Goal: Transaction & Acquisition: Purchase product/service

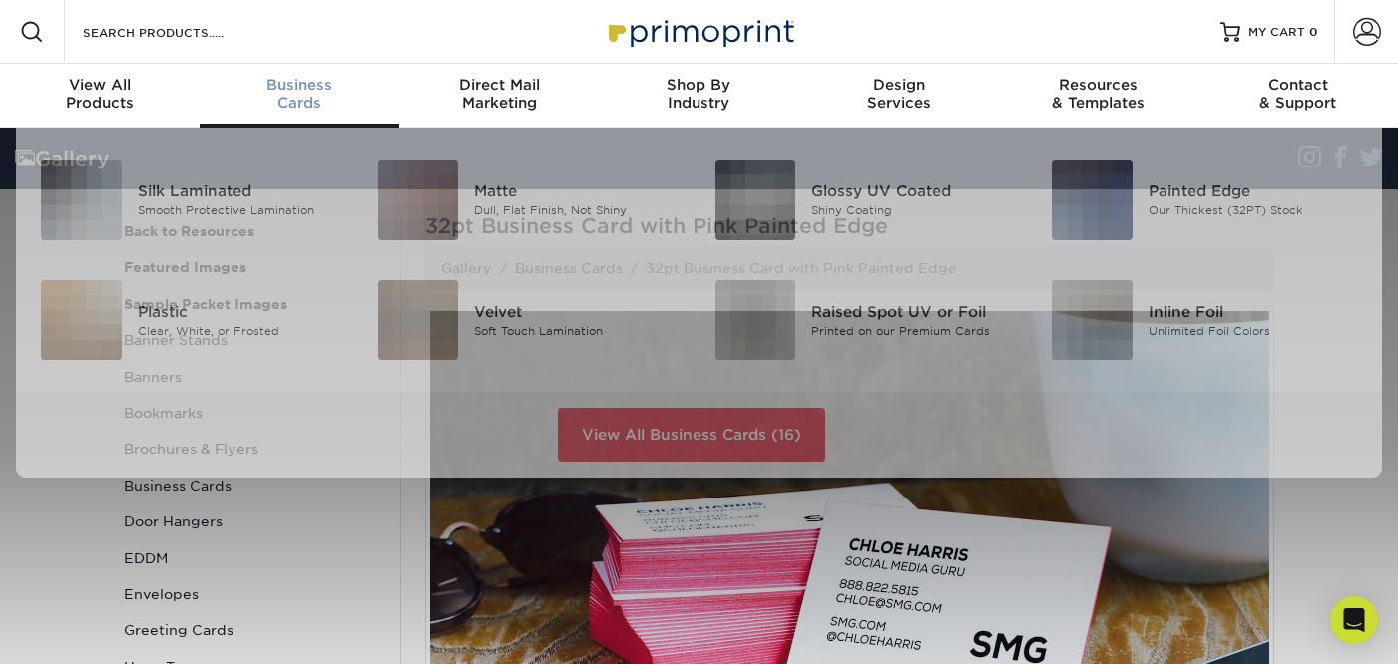
click at [315, 90] on span "Business" at bounding box center [300, 85] width 200 height 18
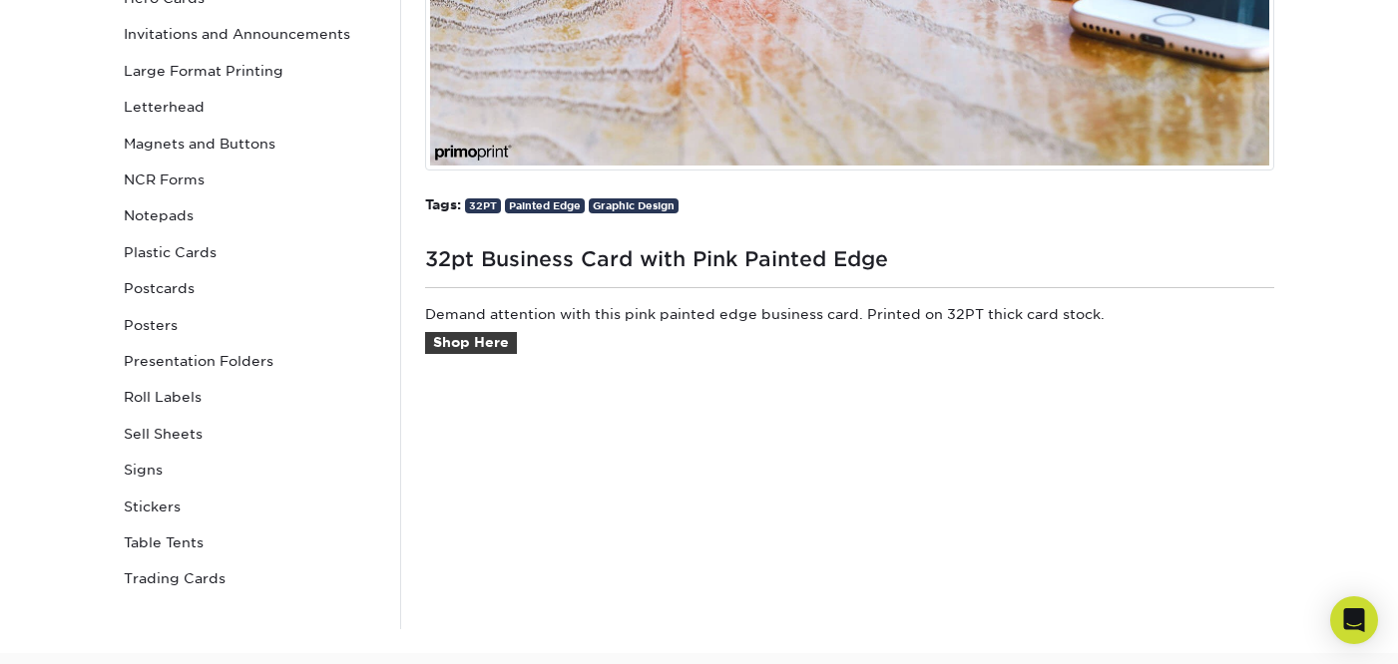
scroll to position [724, 0]
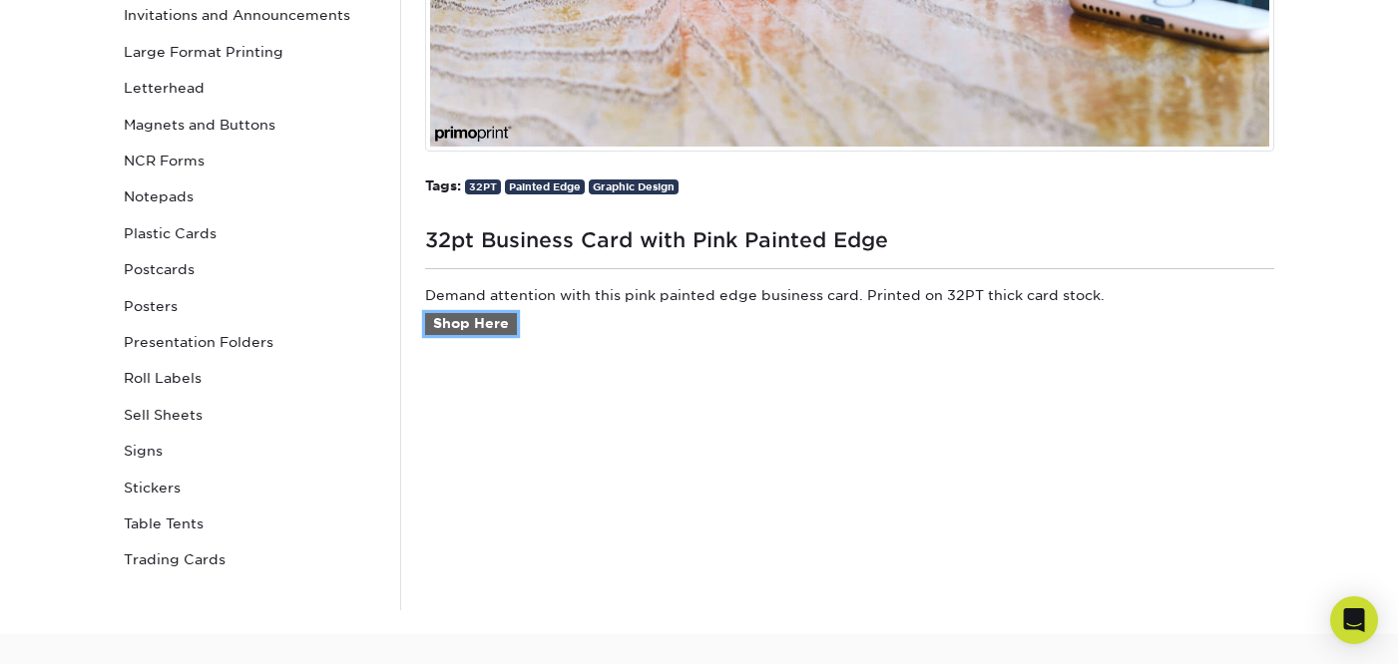
click at [496, 316] on link "Shop Here" at bounding box center [471, 324] width 92 height 22
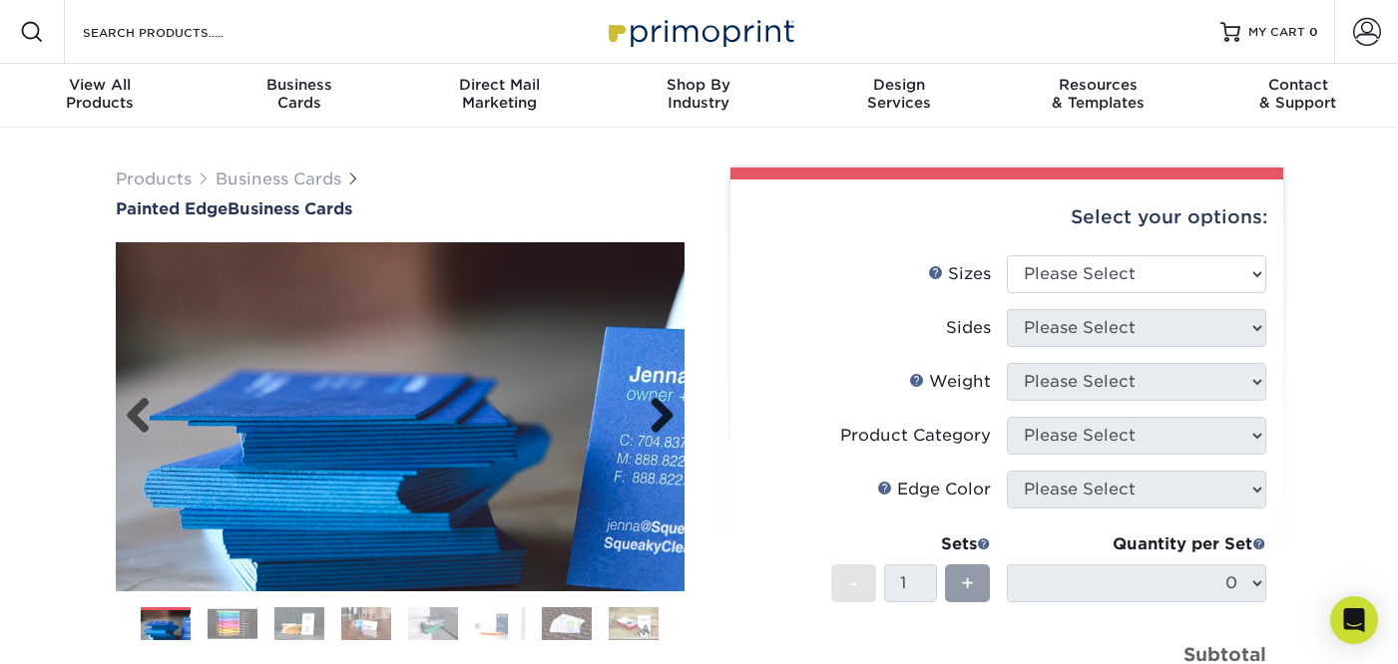
click at [663, 420] on link "Next" at bounding box center [655, 417] width 40 height 40
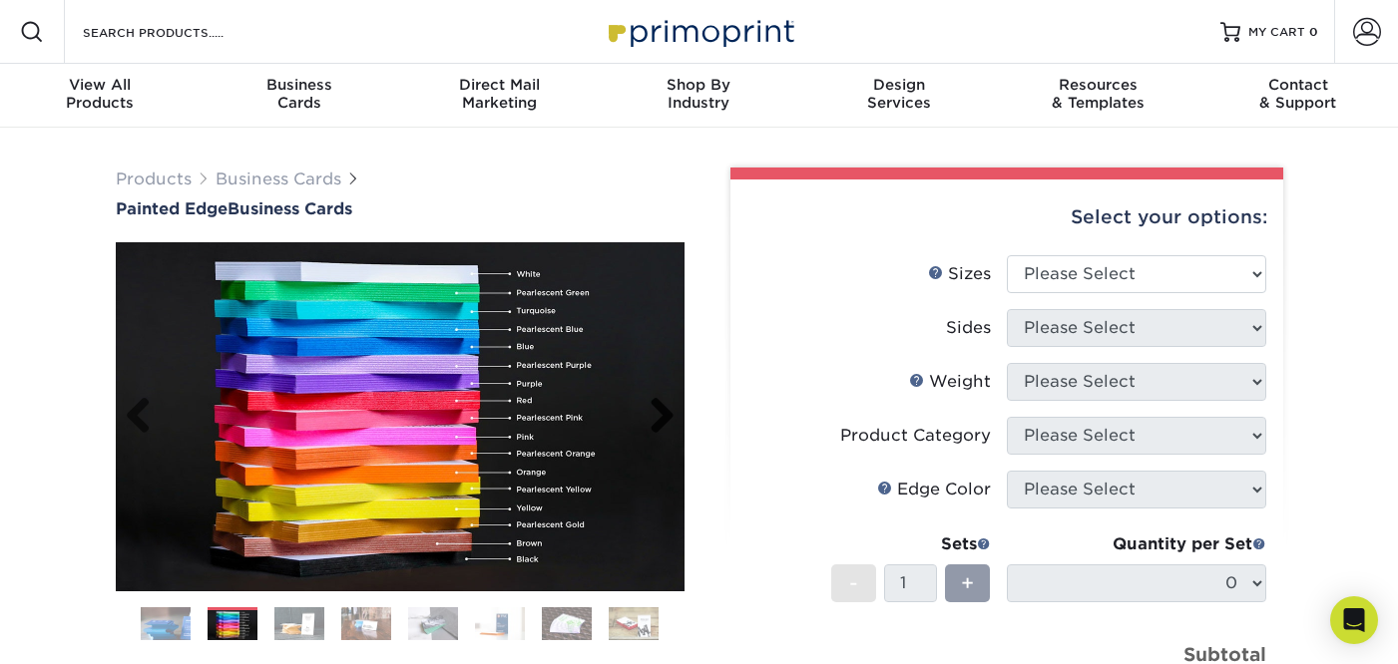
click at [663, 420] on link "Next" at bounding box center [655, 417] width 40 height 40
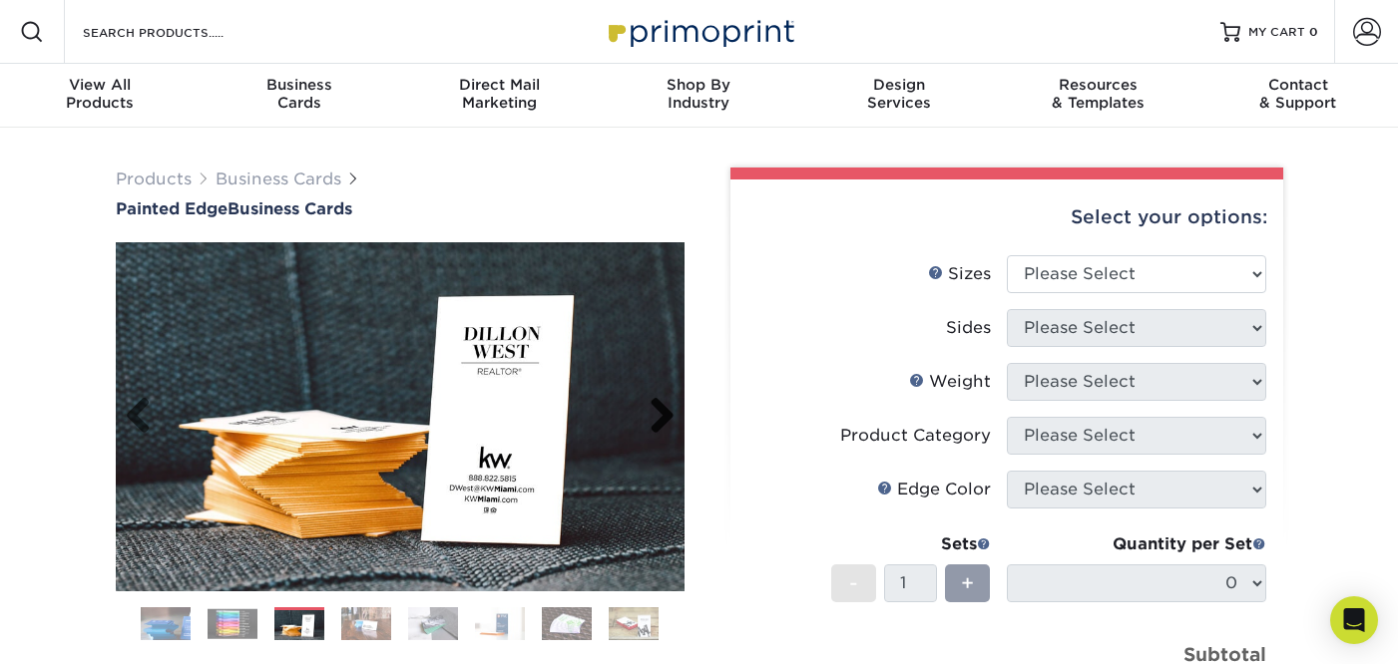
click at [663, 420] on link "Next" at bounding box center [655, 417] width 40 height 40
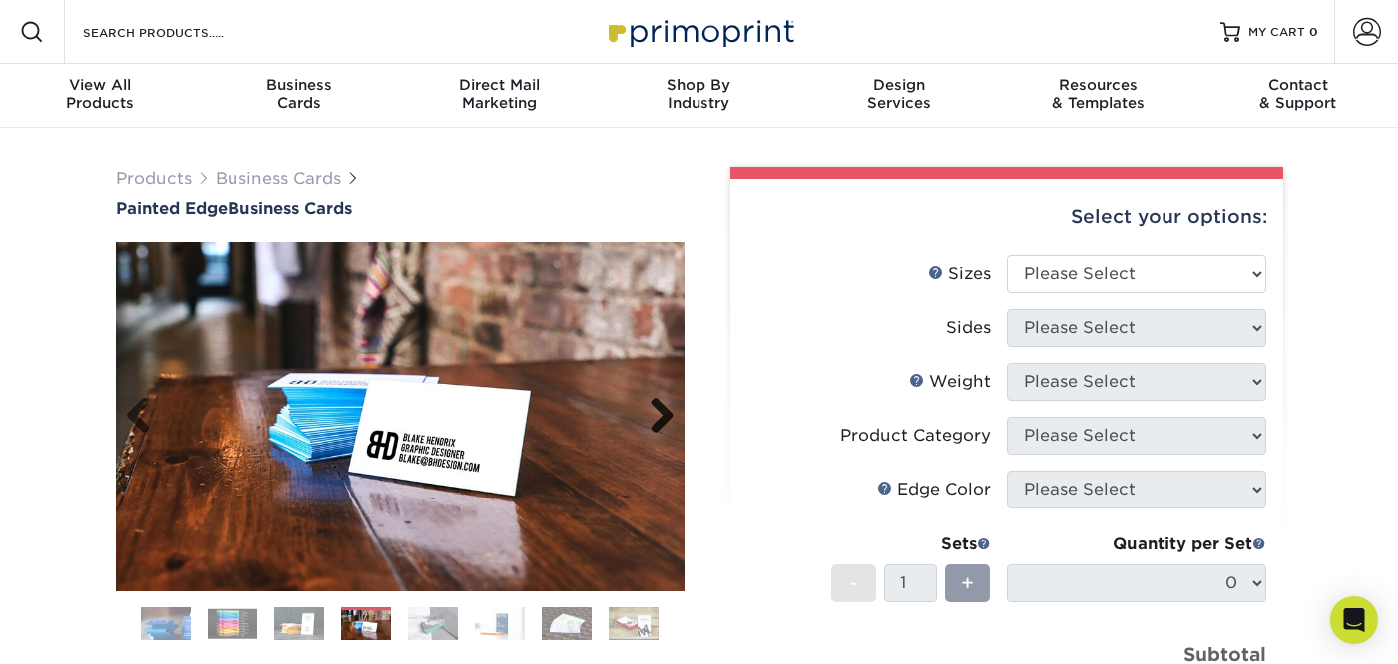
click at [663, 420] on link "Next" at bounding box center [655, 417] width 40 height 40
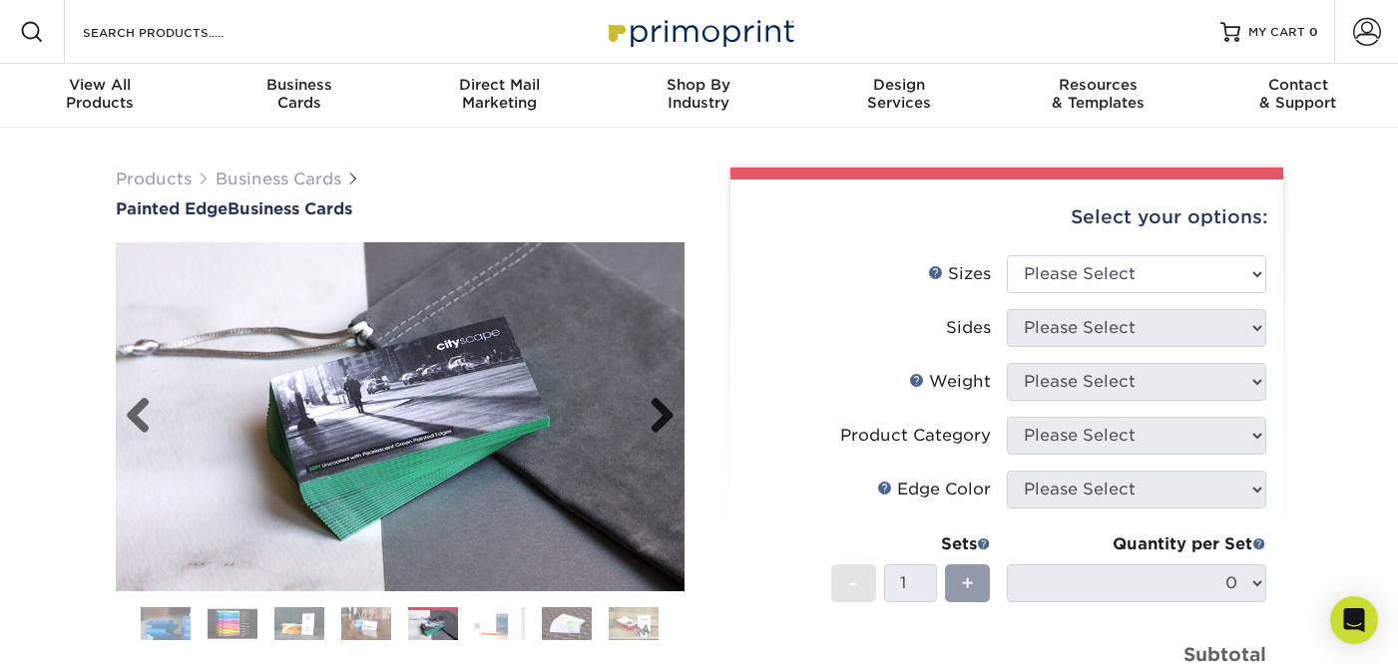
click at [663, 420] on link "Next" at bounding box center [655, 417] width 40 height 40
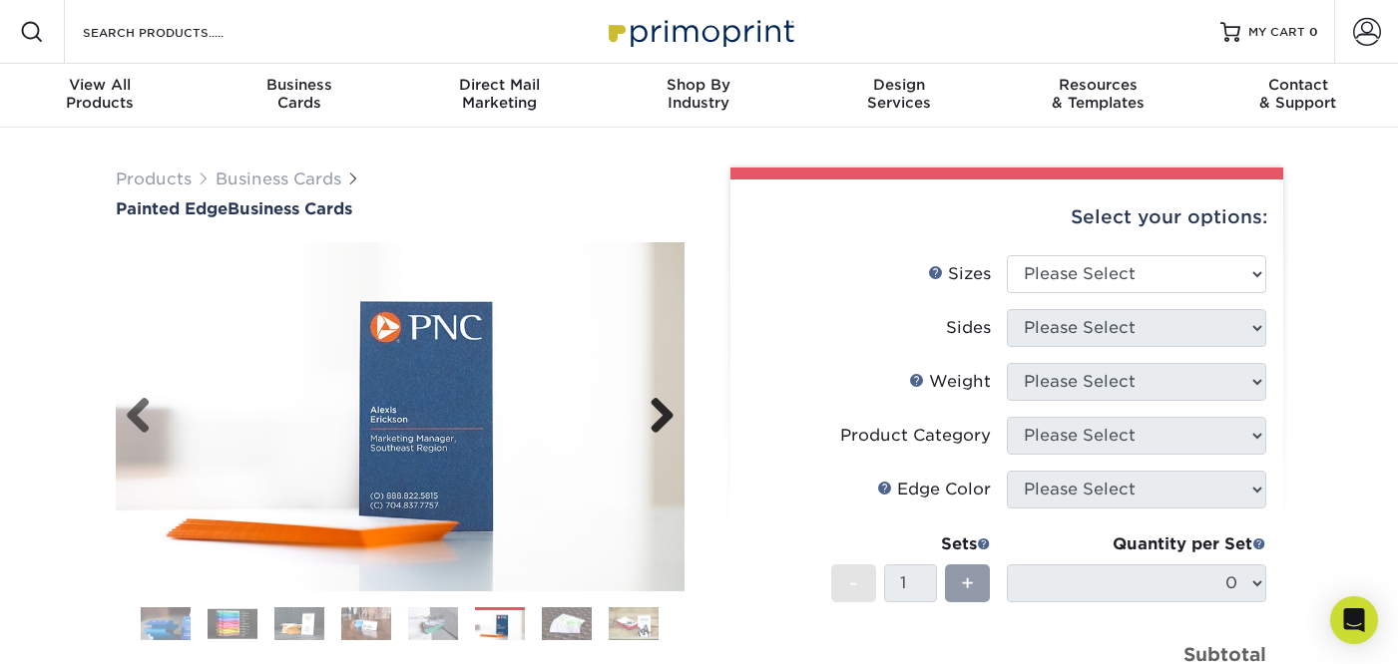
click at [663, 420] on link "Next" at bounding box center [655, 417] width 40 height 40
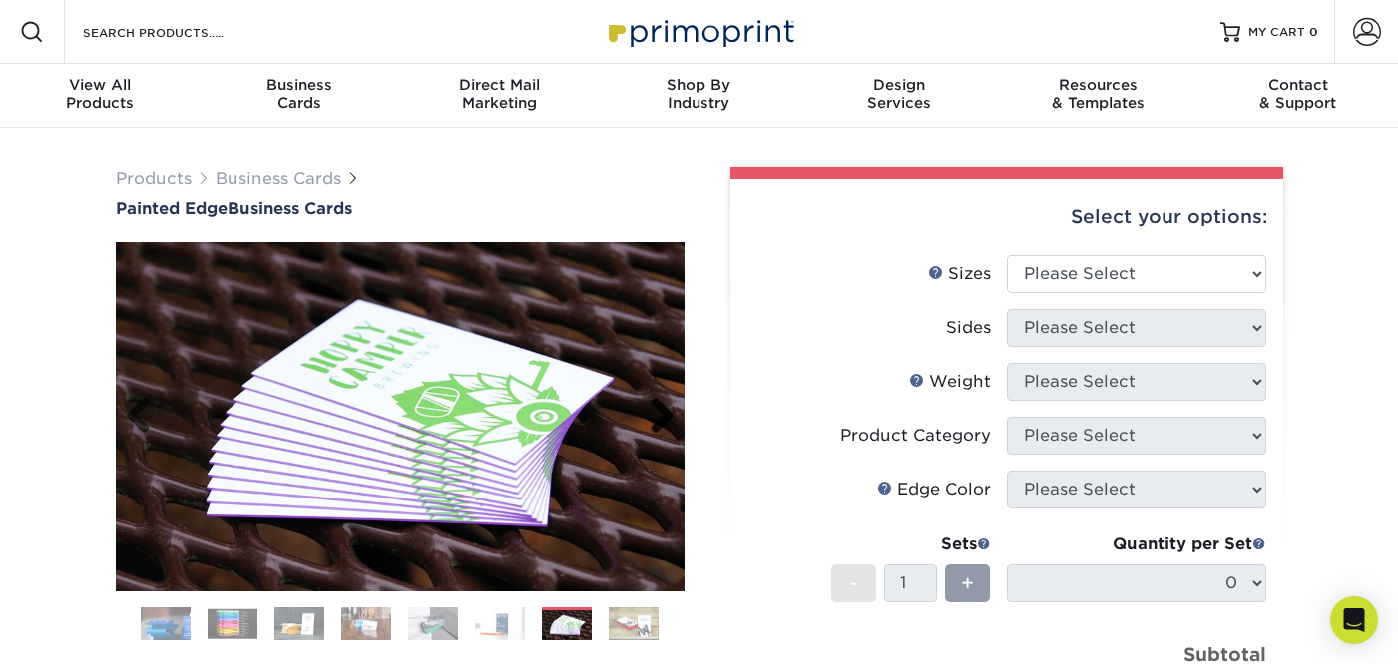
click at [663, 420] on link "Next" at bounding box center [655, 417] width 40 height 40
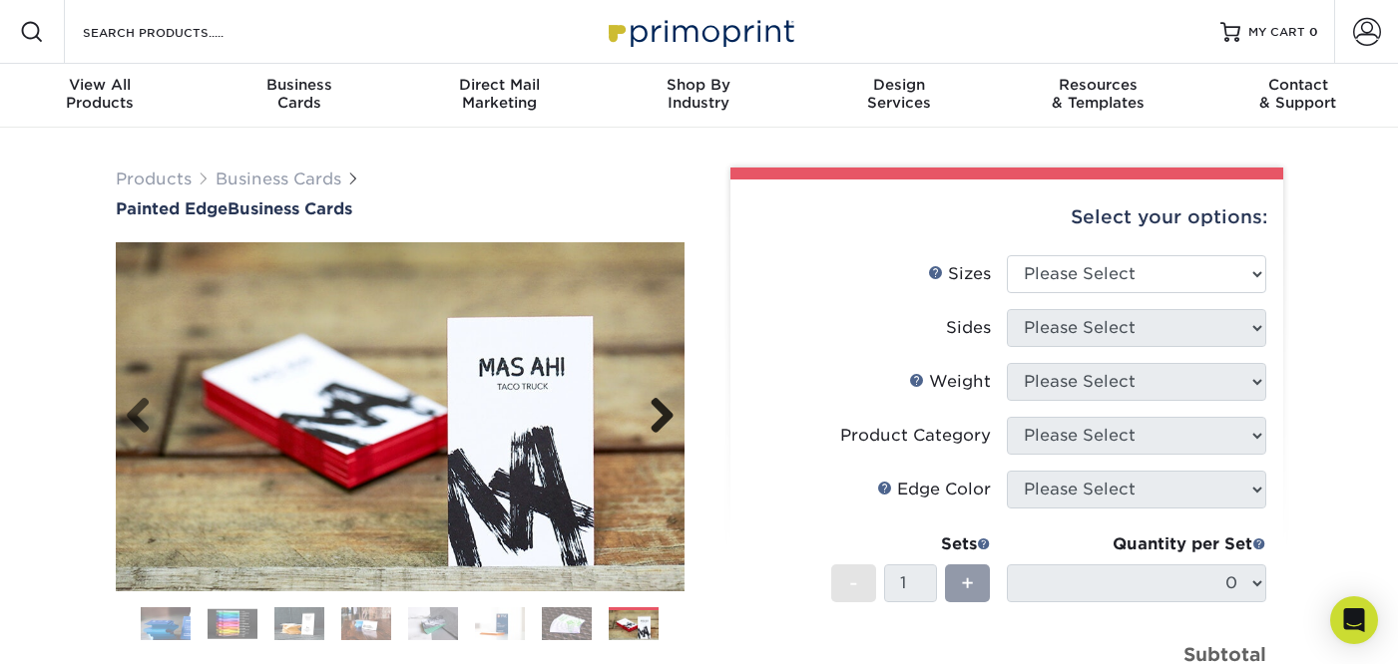
click at [663, 424] on link "Next" at bounding box center [655, 417] width 40 height 40
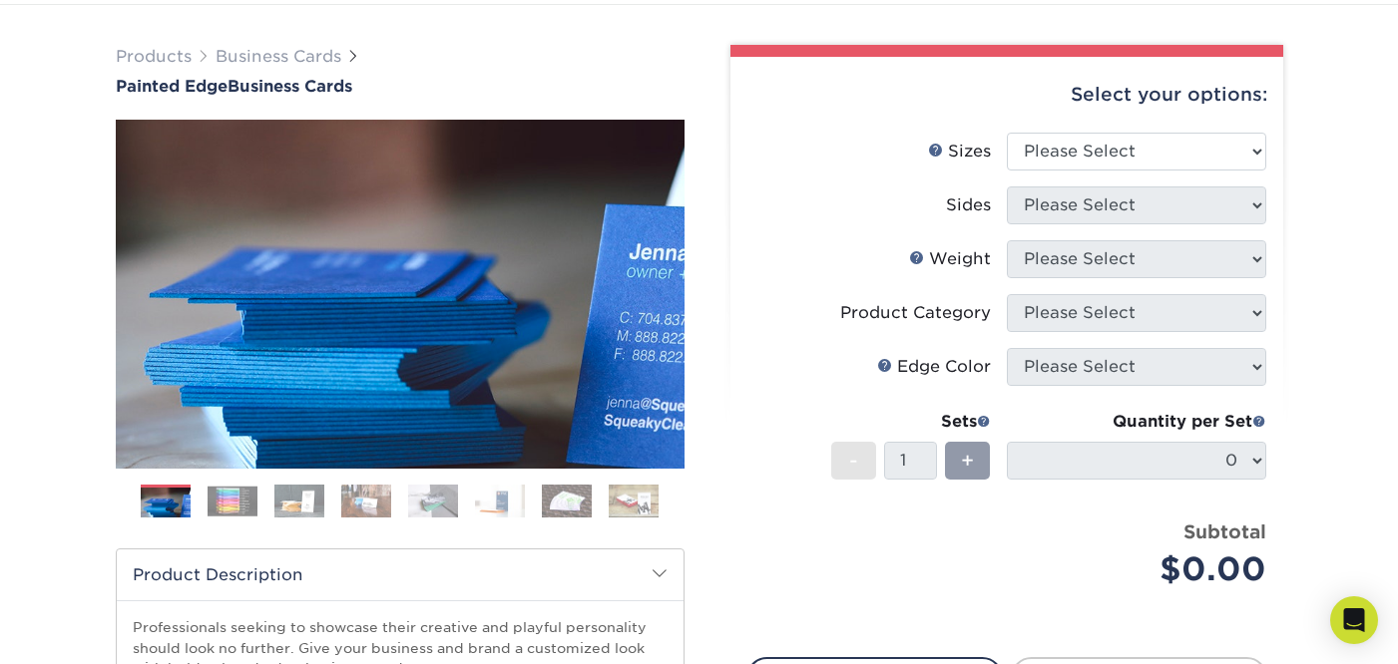
scroll to position [122, 0]
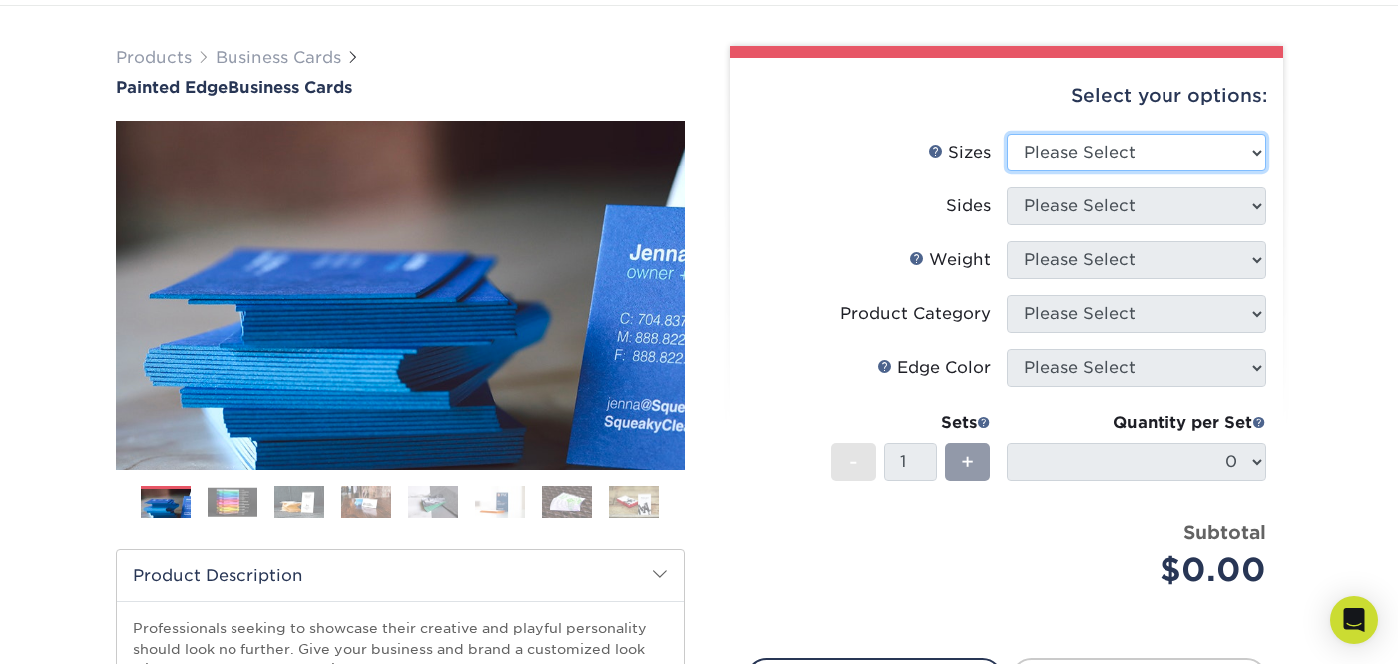
click at [1170, 155] on select "Please Select 2" x 3.5" - Standard 2.125" x 3.375" - European 2.5" x 2.5" - Squ…" at bounding box center [1136, 153] width 259 height 38
select select "2.00x3.50"
click at [1007, 134] on select "Please Select 2" x 3.5" - Standard 2.125" x 3.375" - European 2.5" x 2.5" - Squ…" at bounding box center [1136, 153] width 259 height 38
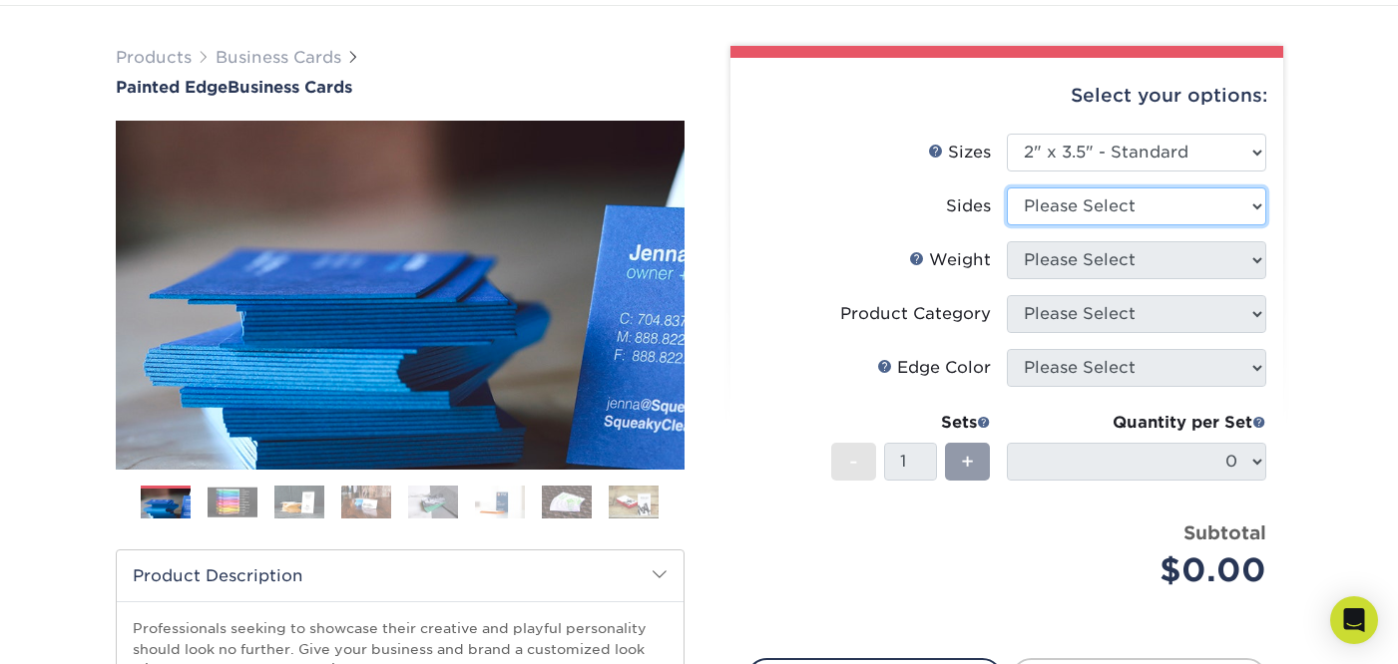
click at [1155, 213] on select "Please Select Print Both Sides Print Front Only" at bounding box center [1136, 207] width 259 height 38
select select "13abbda7-1d64-4f25-8bb2-c179b224825d"
click at [1007, 188] on select "Please Select Print Both Sides Print Front Only" at bounding box center [1136, 207] width 259 height 38
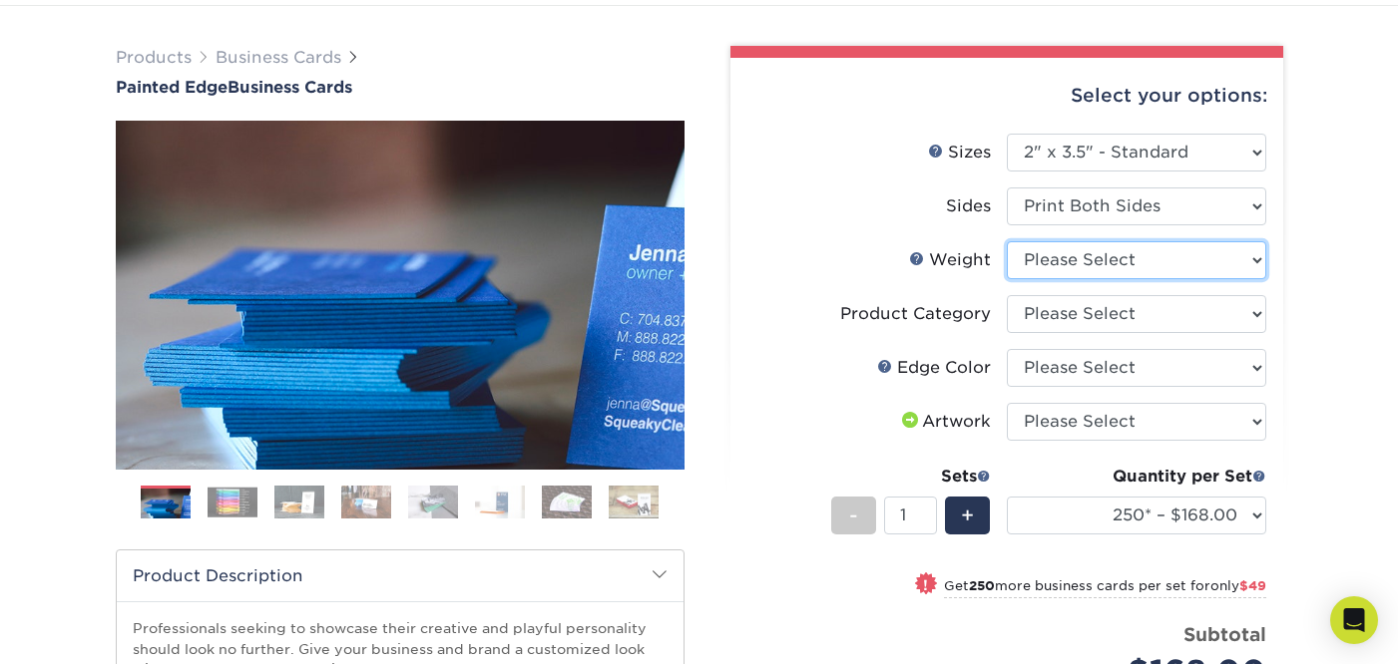
click at [1141, 258] on select "Please Select 32PTUC" at bounding box center [1136, 260] width 259 height 38
select select "32PTUC"
click at [1007, 241] on select "Please Select 32PTUC" at bounding box center [1136, 260] width 259 height 38
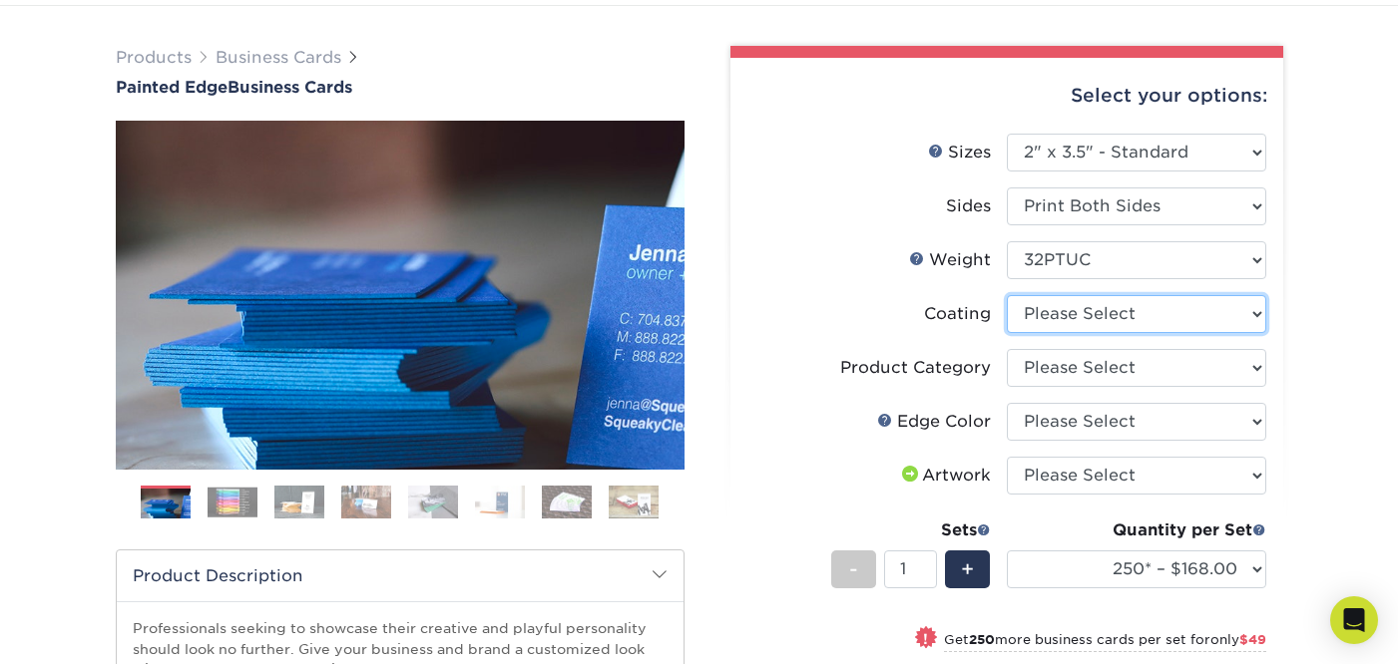
click at [1119, 317] on select at bounding box center [1136, 314] width 259 height 38
select select "3e7618de-abca-4bda-9f97-8b9129e913d8"
click at [1007, 295] on select at bounding box center [1136, 314] width 259 height 38
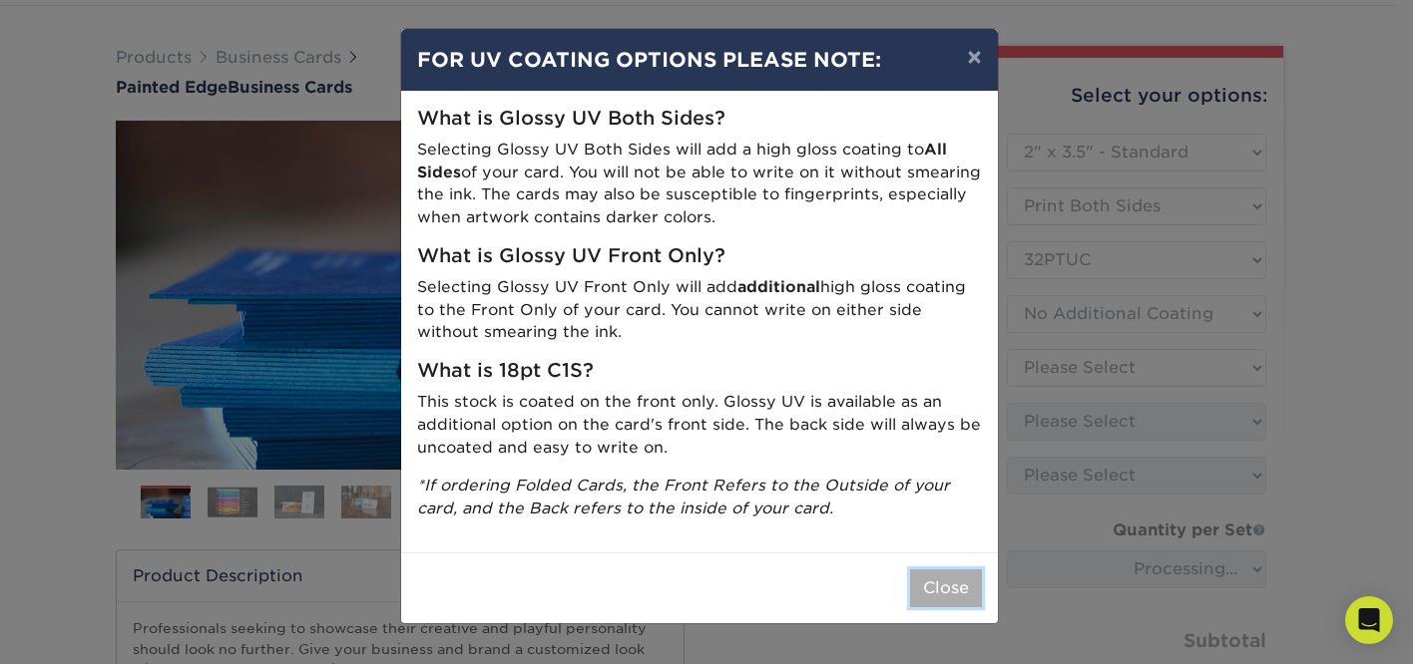
click at [948, 582] on button "Close" at bounding box center [946, 589] width 72 height 38
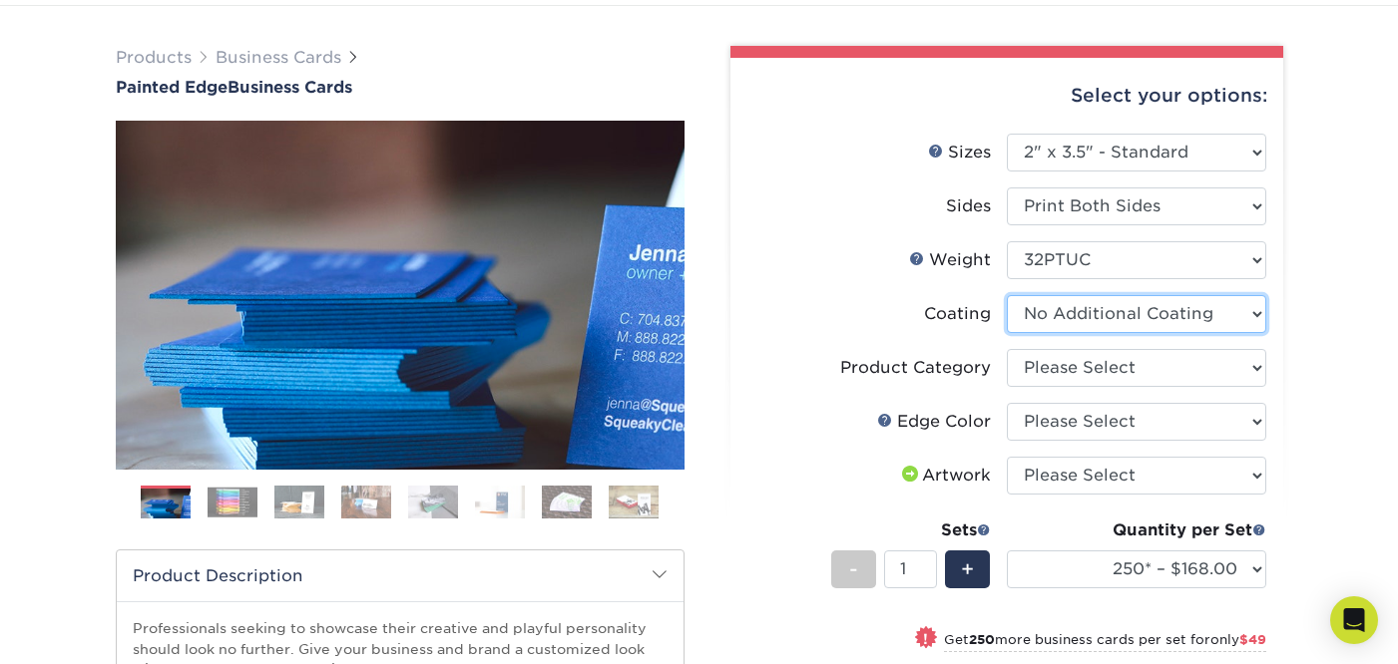
click at [1124, 316] on select at bounding box center [1136, 314] width 259 height 38
click at [1007, 295] on select at bounding box center [1136, 314] width 259 height 38
click at [1106, 378] on select "Please Select Business Cards" at bounding box center [1136, 368] width 259 height 38
select select "3b5148f1-0588-4f88-a218-97bcfdce65c1"
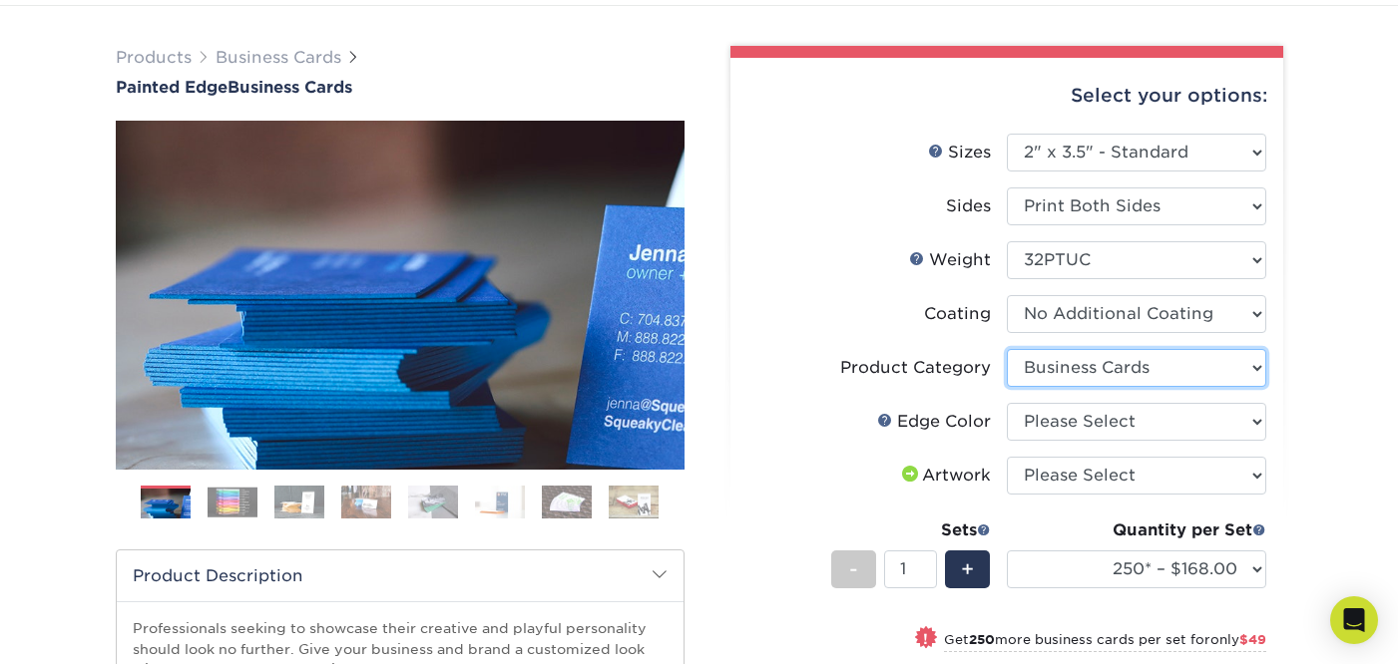
click at [1007, 349] on select "Please Select Business Cards" at bounding box center [1136, 368] width 259 height 38
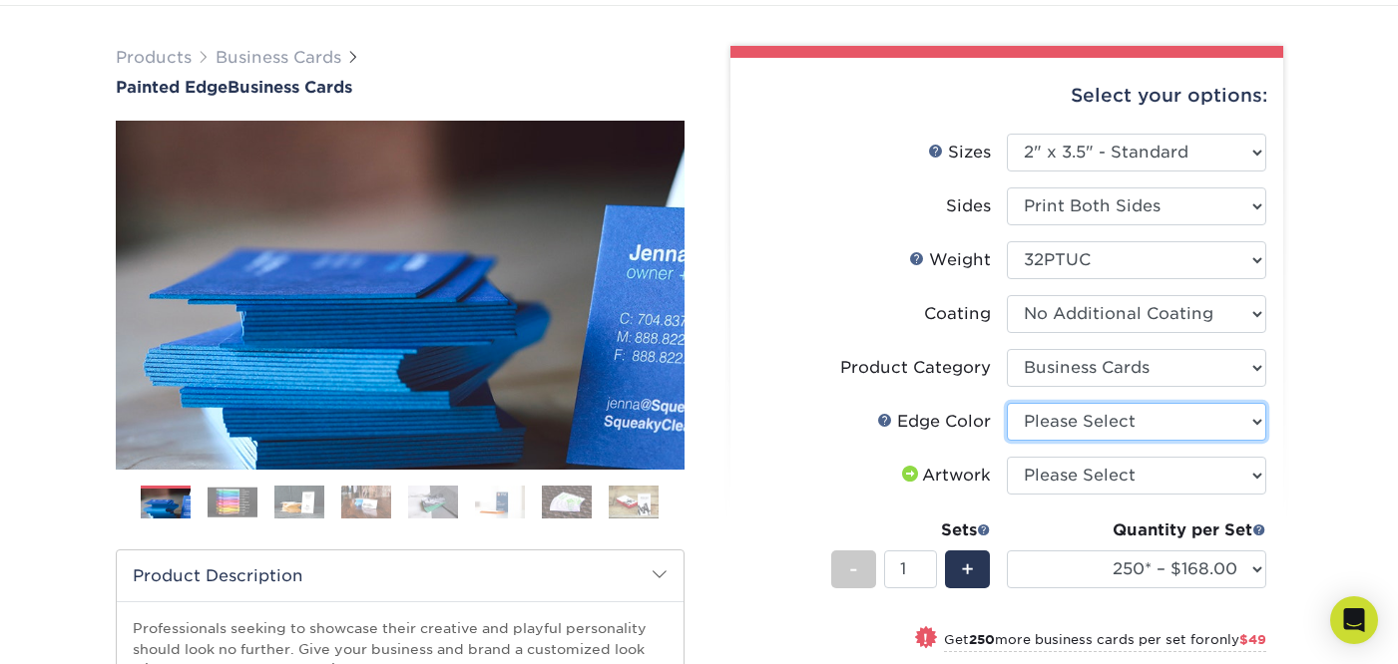
click at [1094, 426] on select "Please Select Charcoal Black Brown Blue Pearlescent Blue Pearlescent Gold Pearl…" at bounding box center [1136, 422] width 259 height 38
select select "b7c2f5a3-1b39-457d-8814-19209109a701"
click at [1007, 403] on select "Please Select Charcoal Black Brown Blue Pearlescent Blue Pearlescent Gold Pearl…" at bounding box center [1136, 422] width 259 height 38
click at [234, 496] on img at bounding box center [233, 502] width 50 height 31
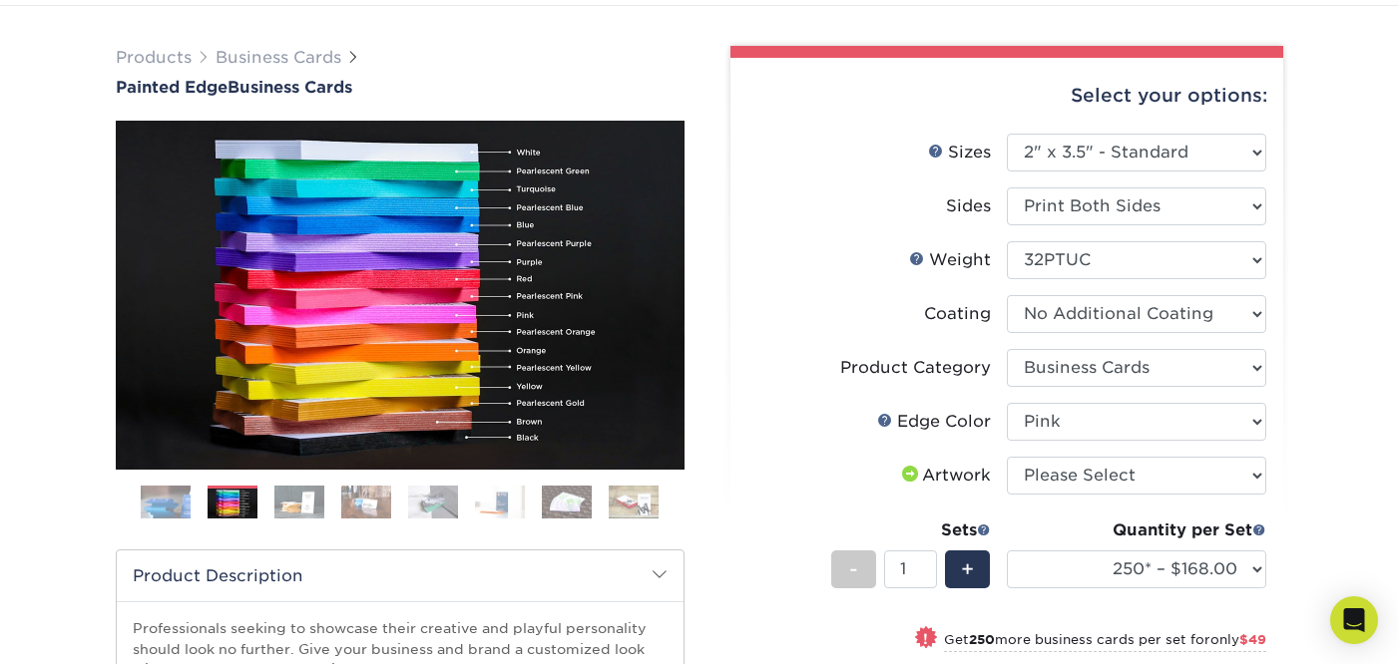
click at [643, 505] on img at bounding box center [634, 502] width 50 height 35
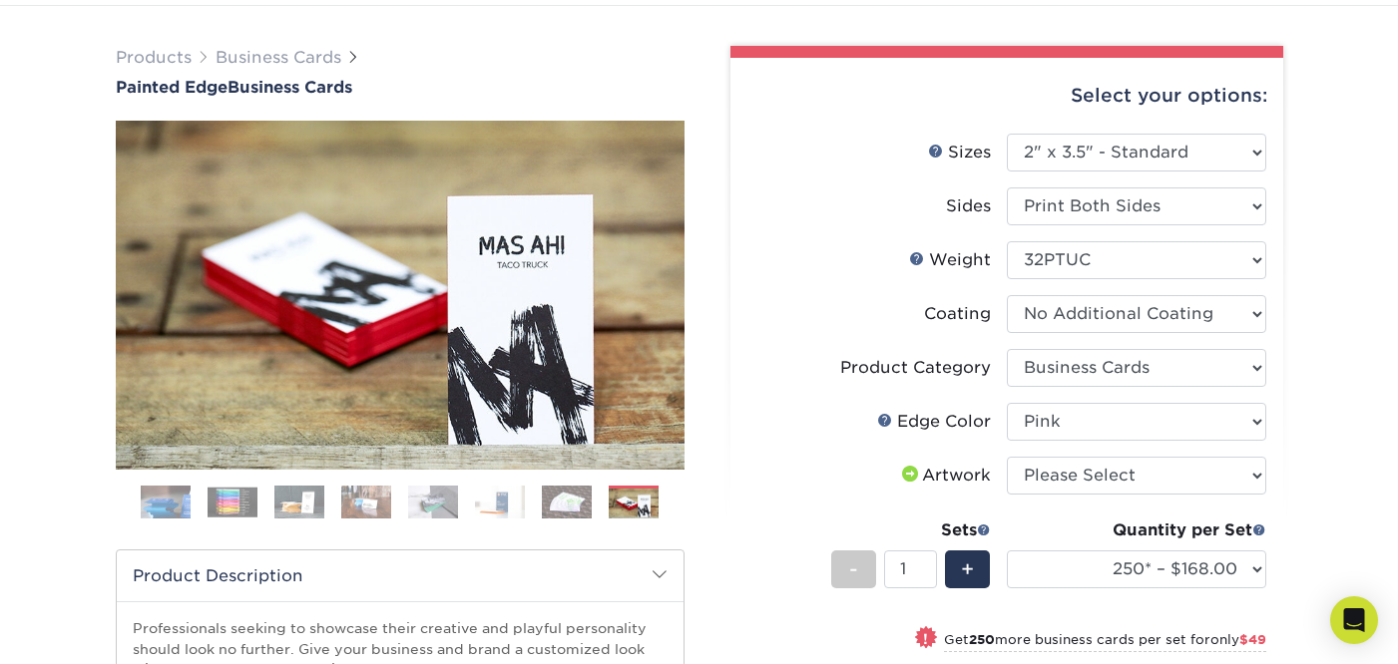
click at [237, 507] on img at bounding box center [233, 502] width 50 height 31
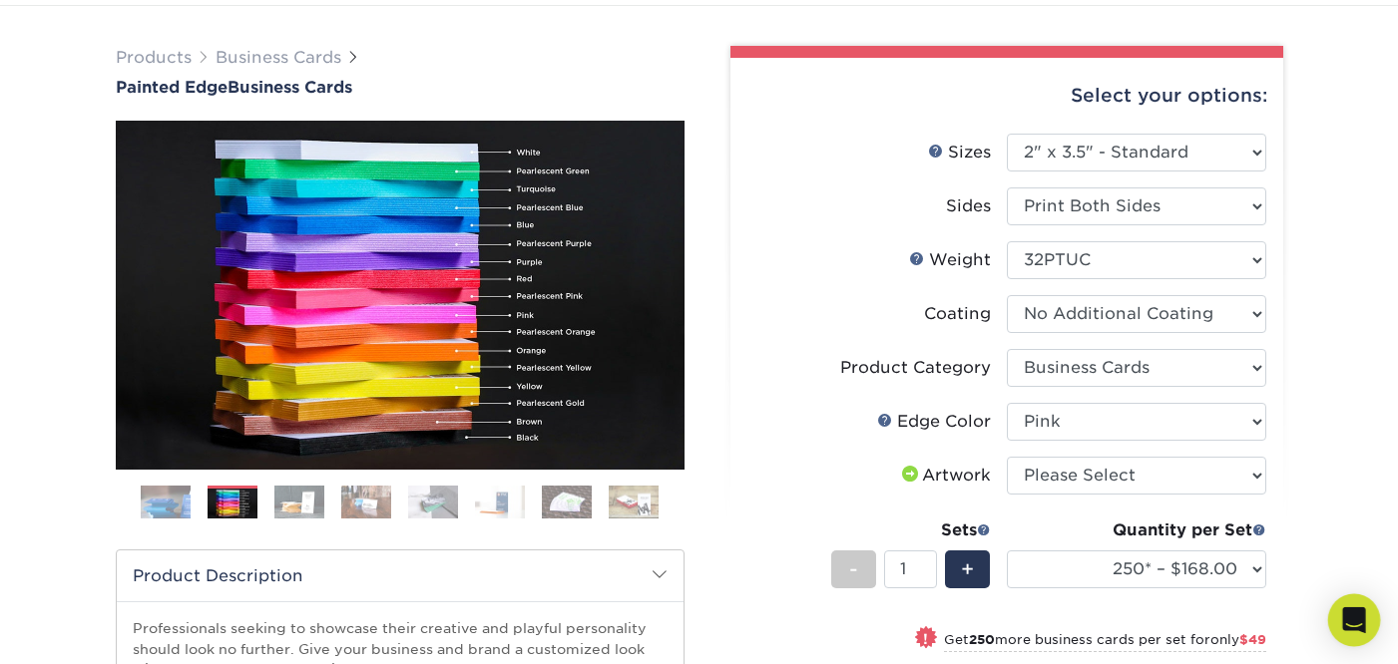
click at [1362, 617] on icon "Open Intercom Messenger" at bounding box center [1353, 621] width 23 height 26
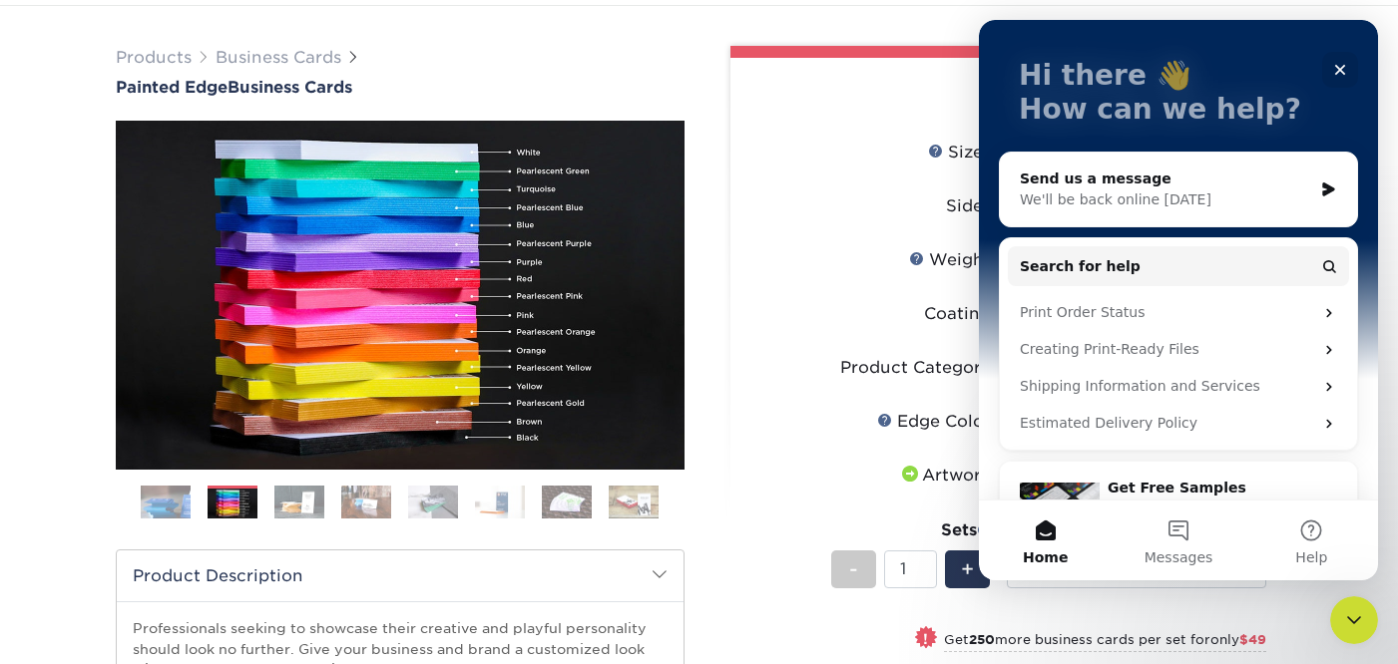
scroll to position [99, 0]
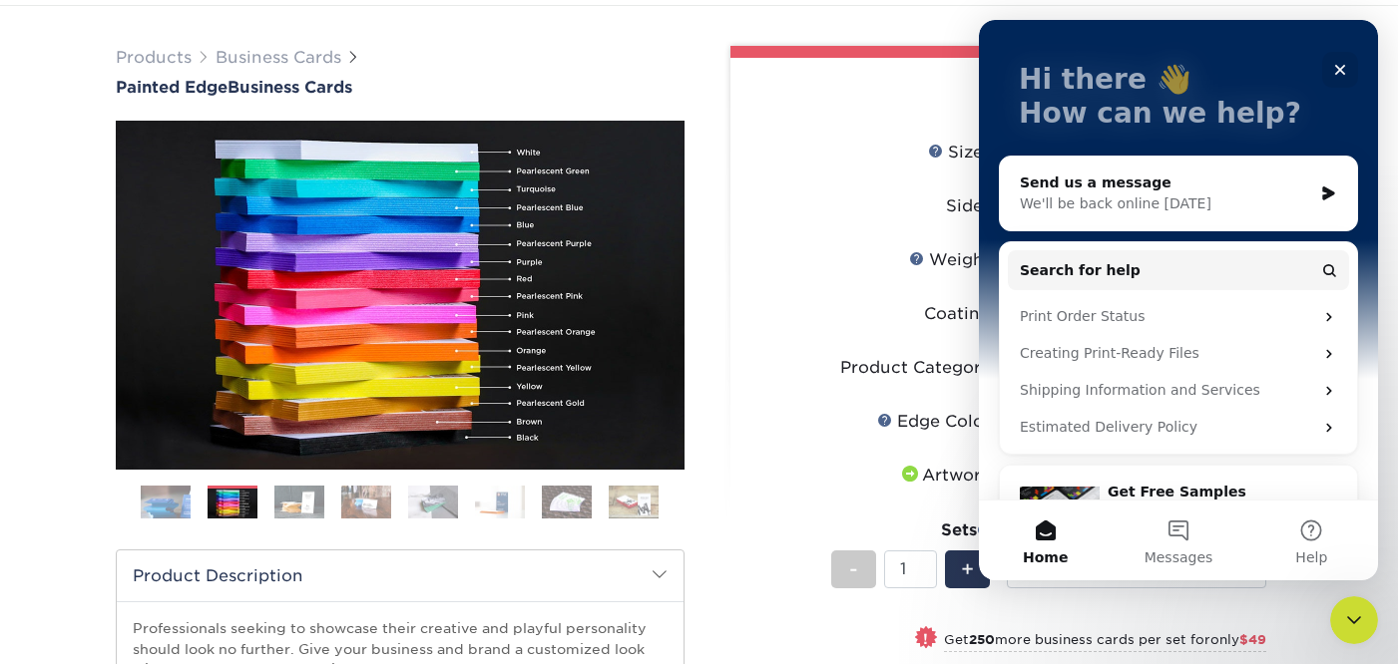
click at [703, 269] on div "Select your options: Sizes Help Sizes Please Select 2" x 3.5" - Standard" at bounding box center [998, 538] width 599 height 985
click at [489, 507] on img at bounding box center [500, 502] width 50 height 35
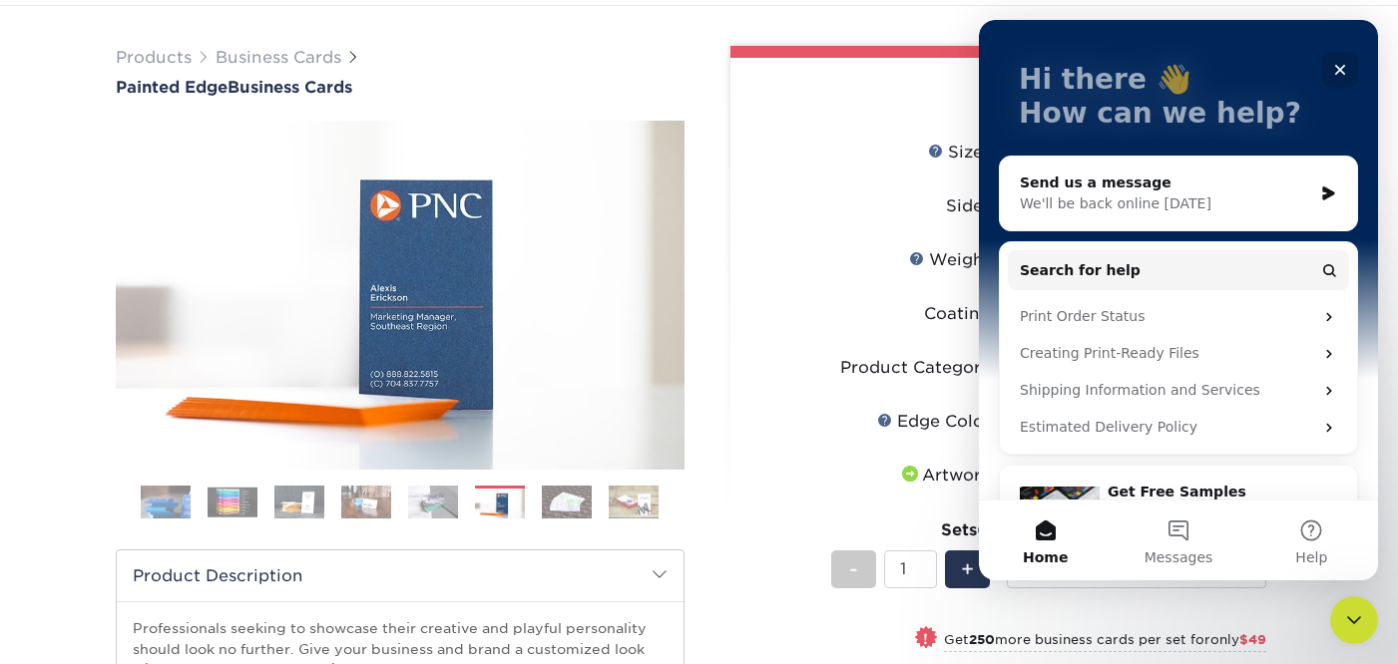
click at [1338, 69] on icon "Close" at bounding box center [1340, 70] width 16 height 16
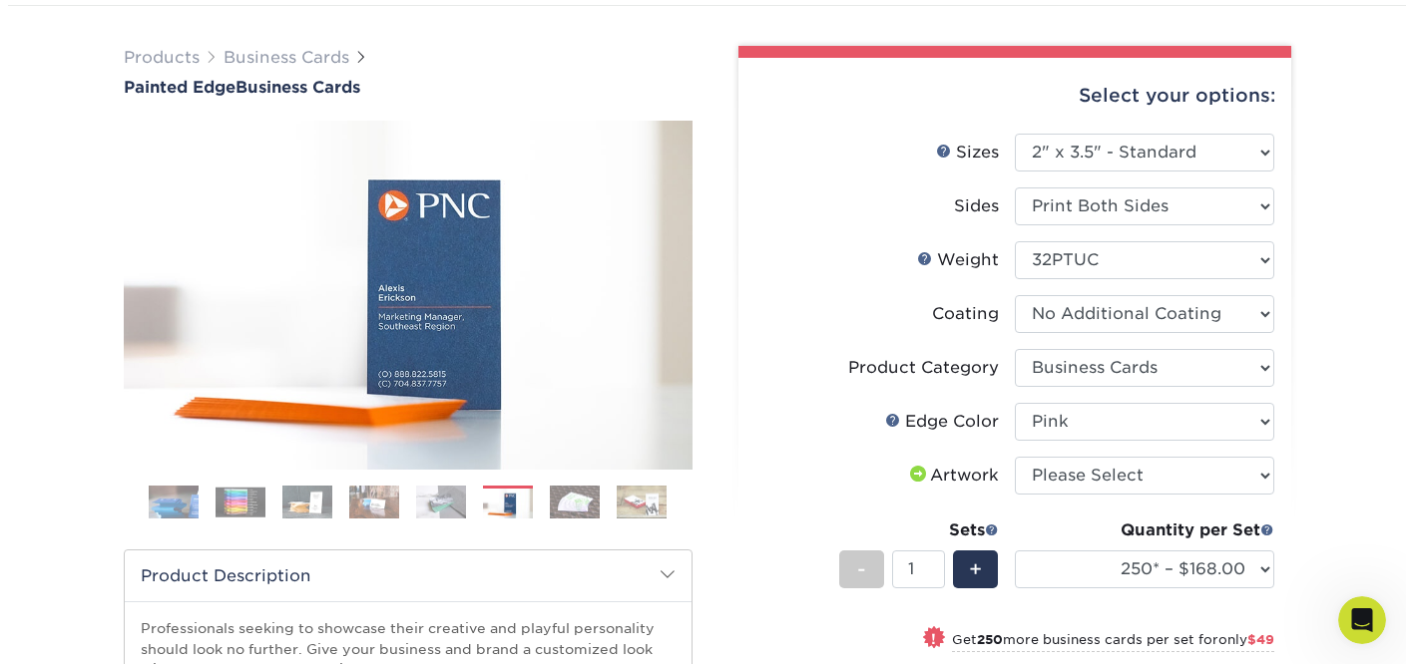
scroll to position [0, 0]
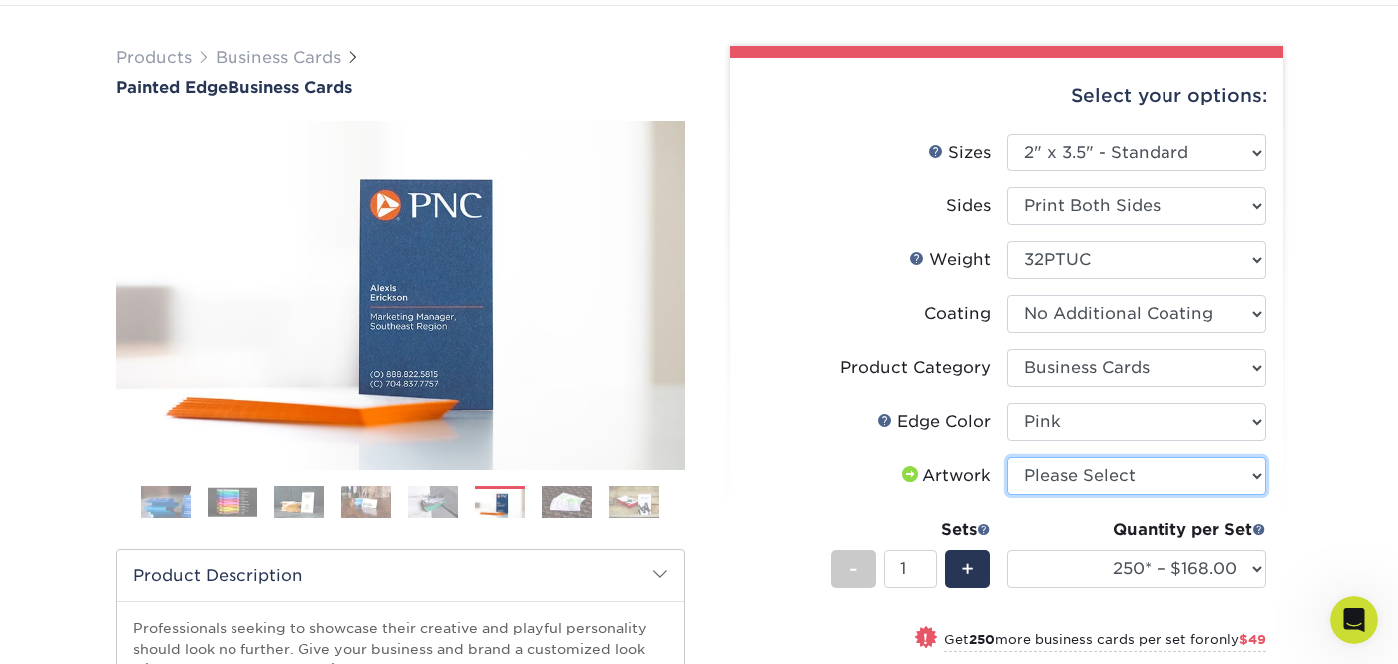
click at [1222, 481] on select "Please Select I will upload files I need a design - $100" at bounding box center [1136, 476] width 259 height 38
click at [1007, 457] on select "Please Select I will upload files I need a design - $100" at bounding box center [1136, 476] width 259 height 38
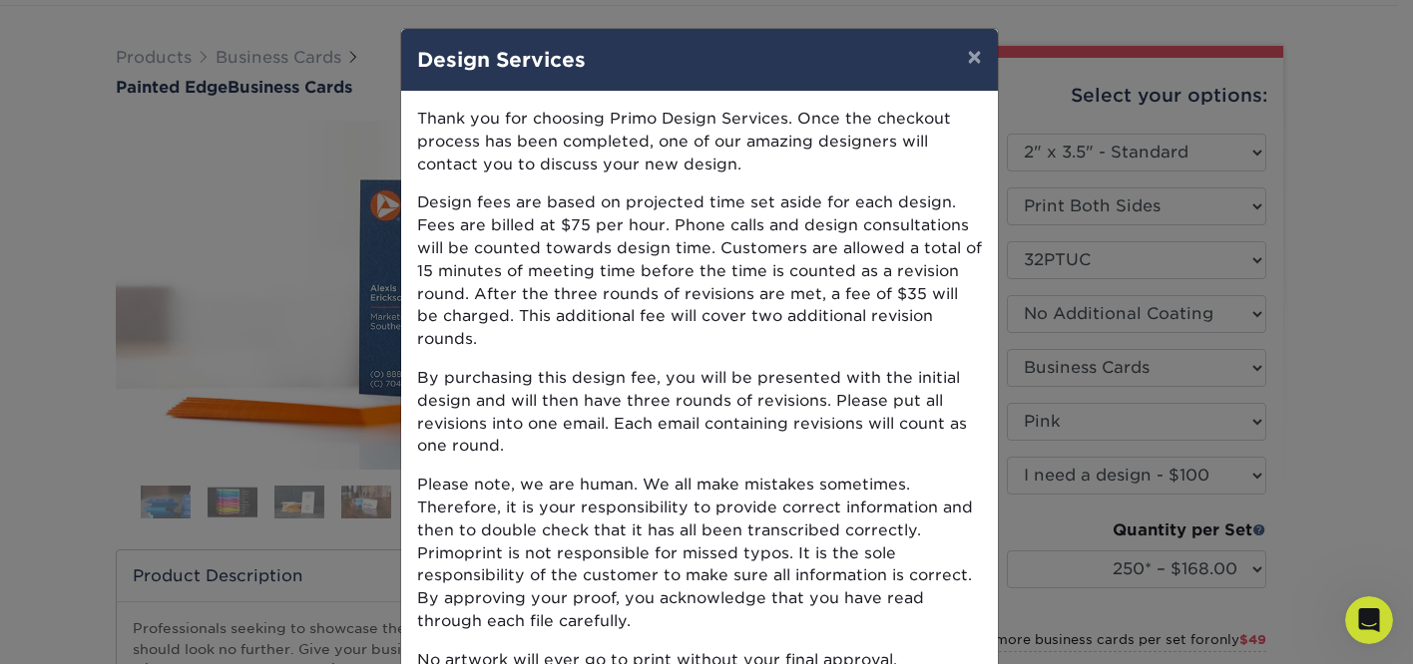
click at [733, 371] on p "By purchasing this design fee, you will be presented with the initial design an…" at bounding box center [699, 412] width 565 height 91
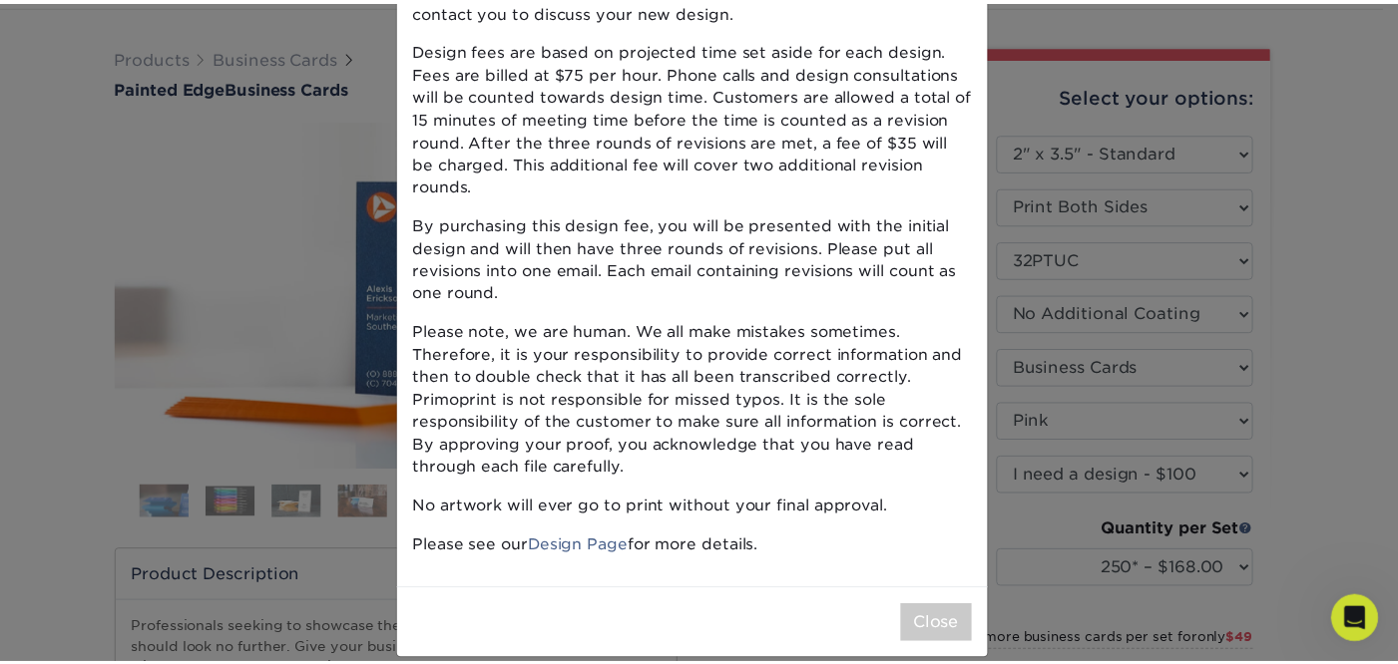
scroll to position [155, 0]
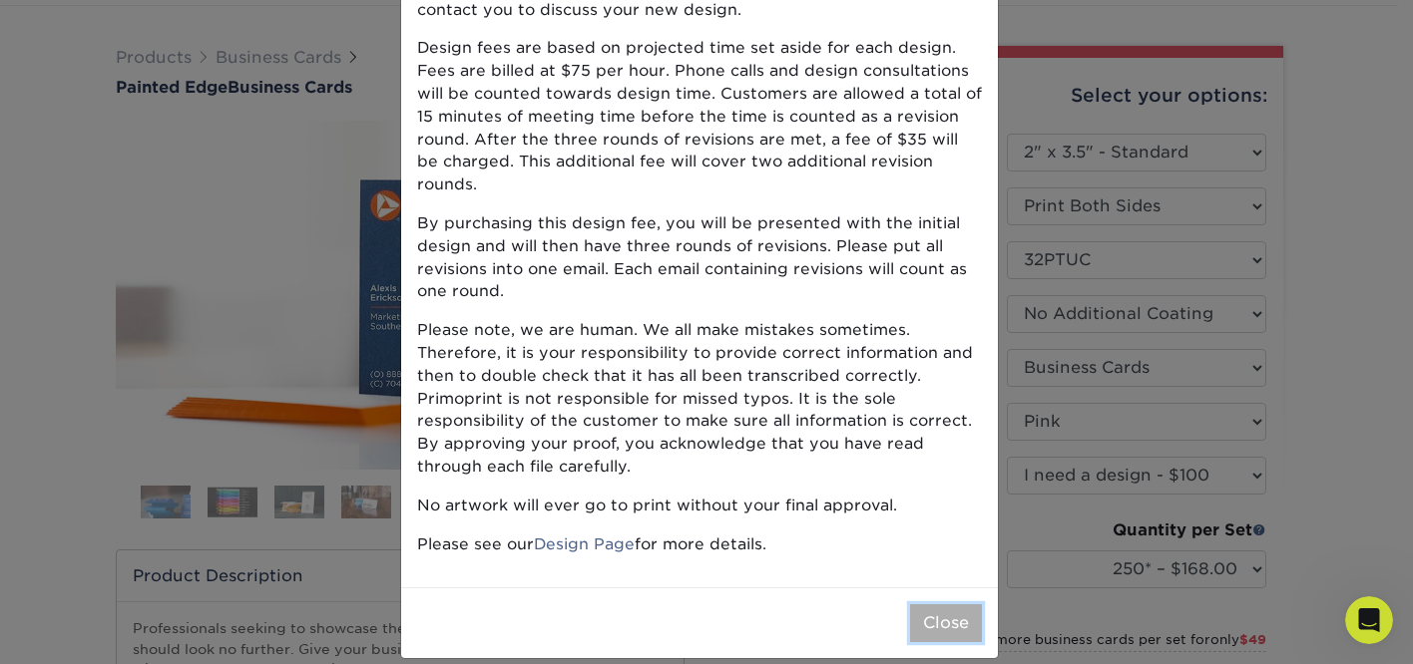
click at [936, 607] on button "Close" at bounding box center [946, 624] width 72 height 38
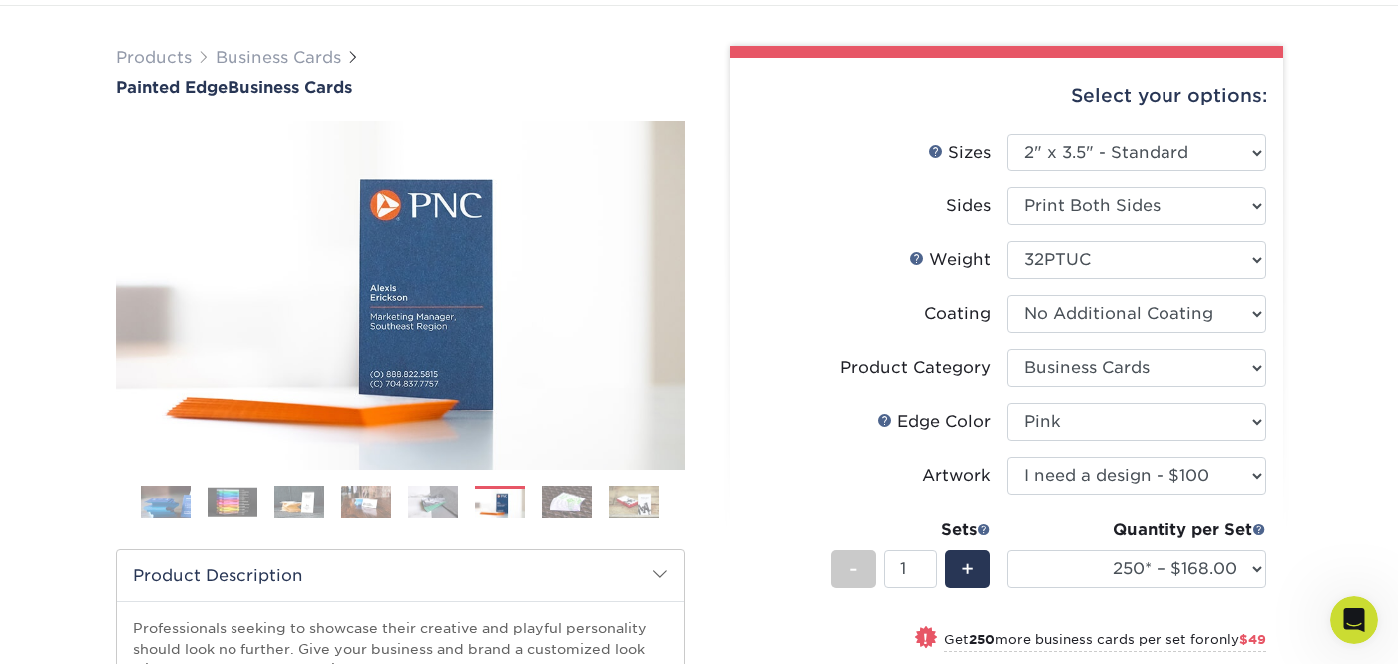
click at [1348, 465] on div "Products Business Cards Painted Edge Business Cards Previous Next" at bounding box center [699, 558] width 1398 height 1104
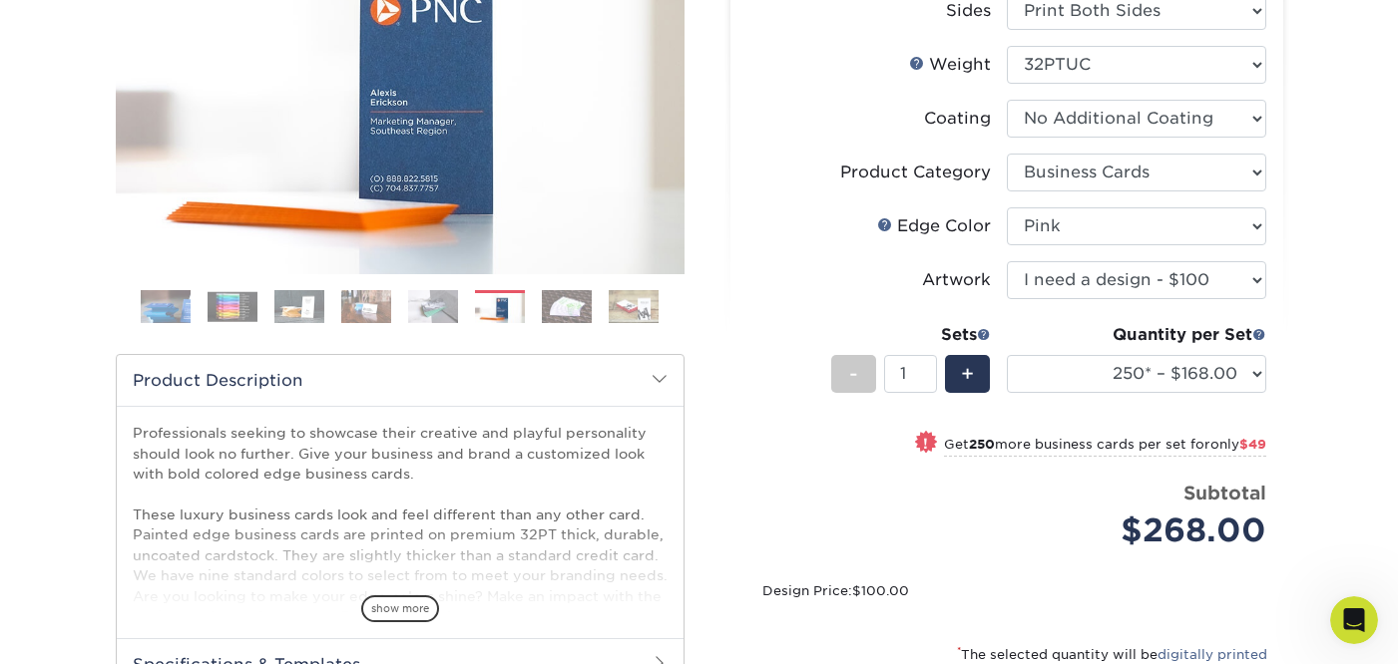
scroll to position [321, 0]
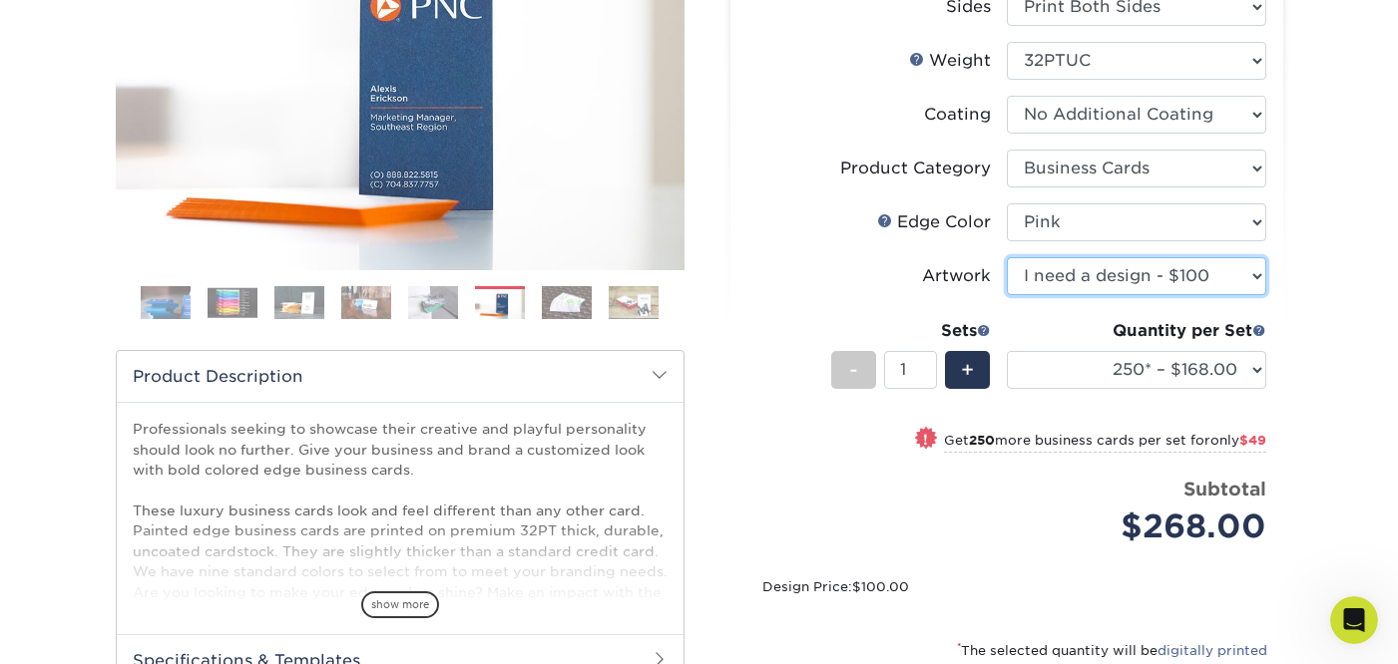
click at [1214, 272] on select "Please Select I will upload files I need a design - $100" at bounding box center [1136, 276] width 259 height 38
select select "upload"
click at [1007, 257] on select "Please Select I will upload files I need a design - $100" at bounding box center [1136, 276] width 259 height 38
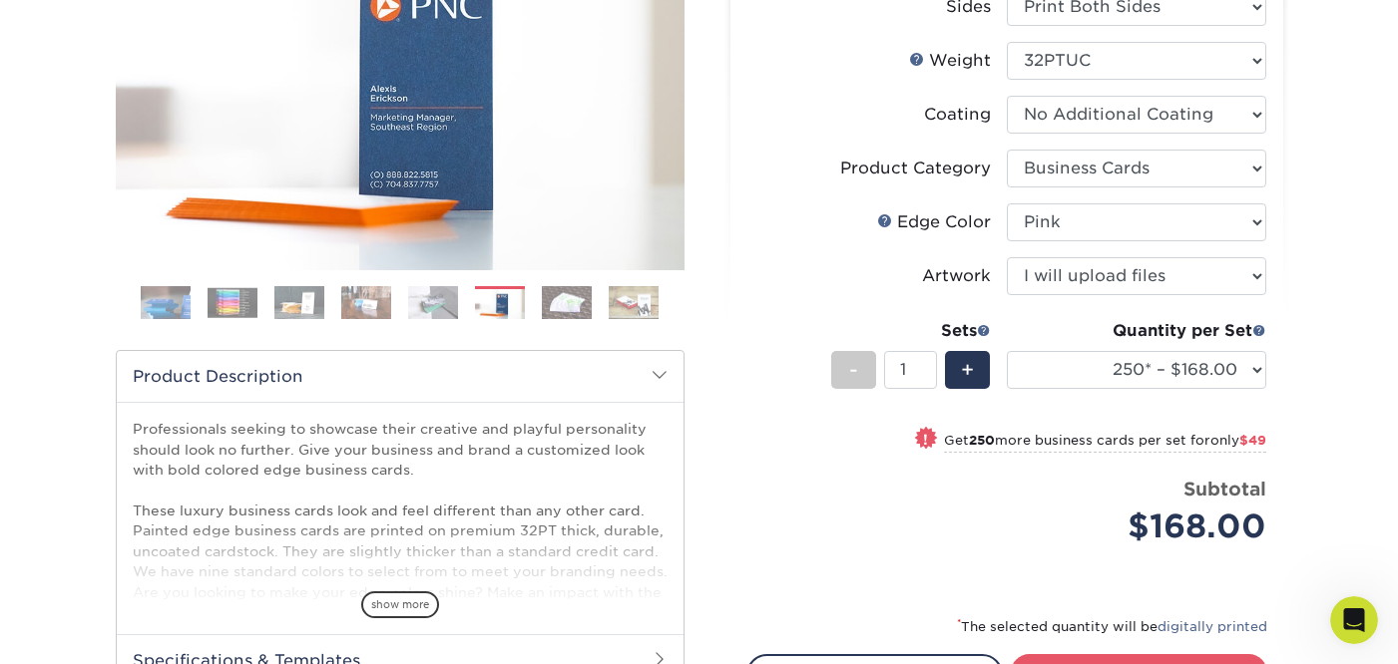
click at [1390, 386] on div "Products Business Cards Painted Edge Business Cards Previous Next" at bounding box center [699, 346] width 1398 height 1080
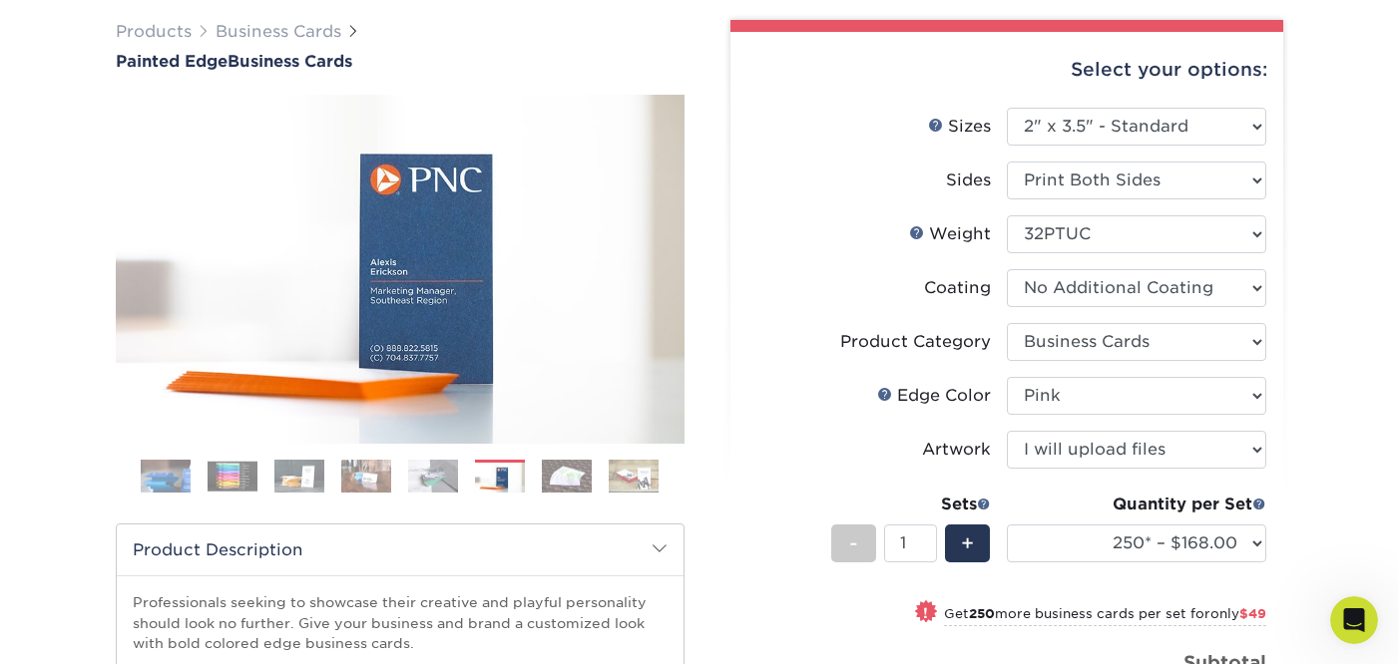
scroll to position [140, 0]
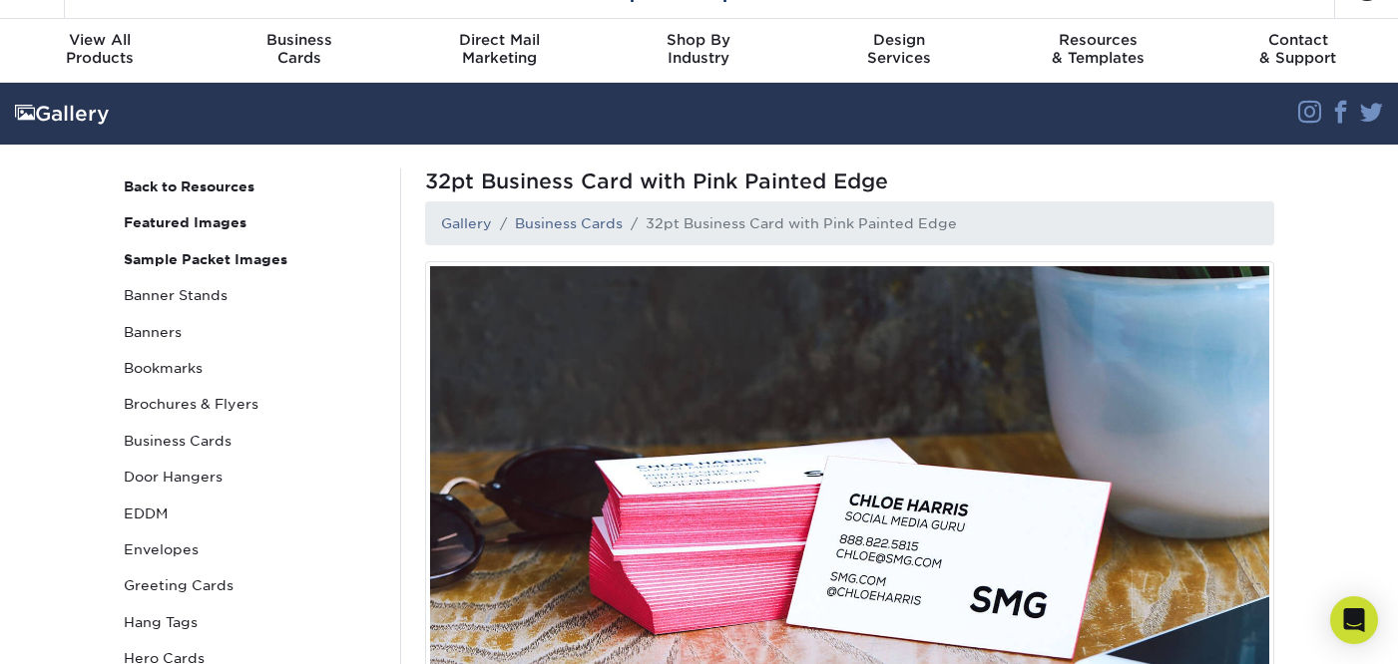
scroll to position [30, 0]
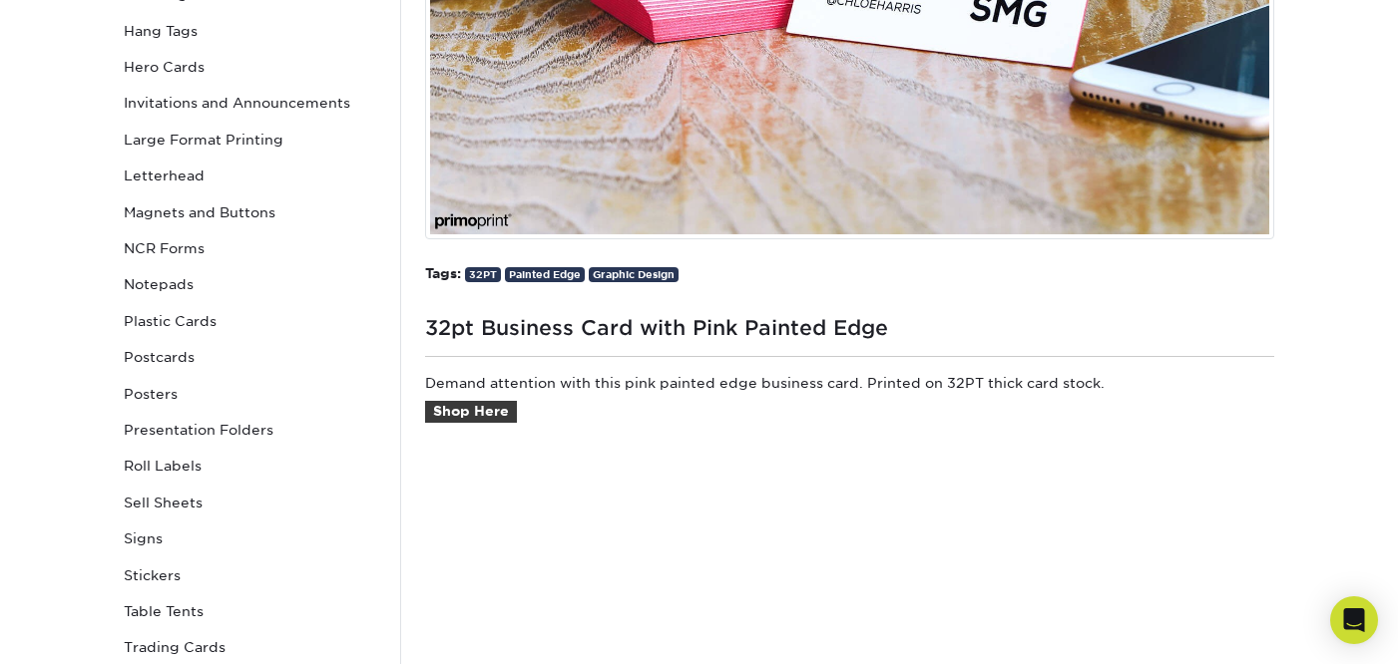
scroll to position [626, 0]
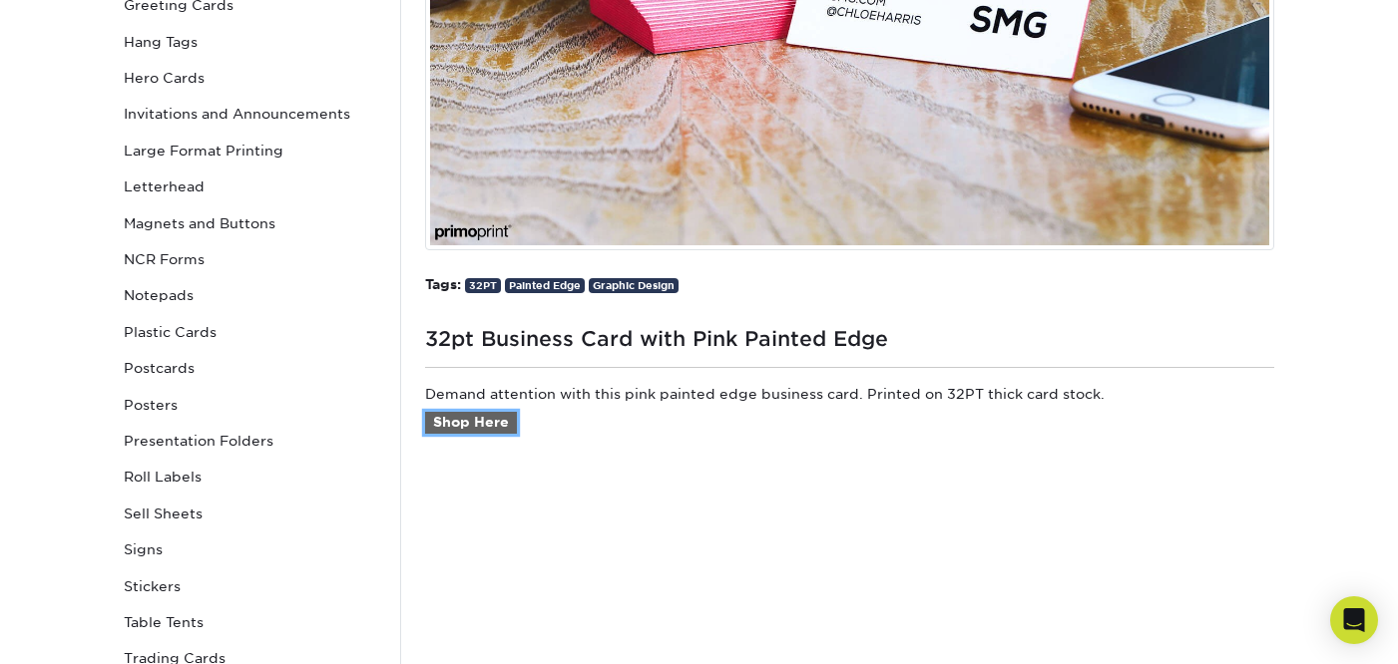
click at [475, 423] on link "Shop Here" at bounding box center [471, 423] width 92 height 22
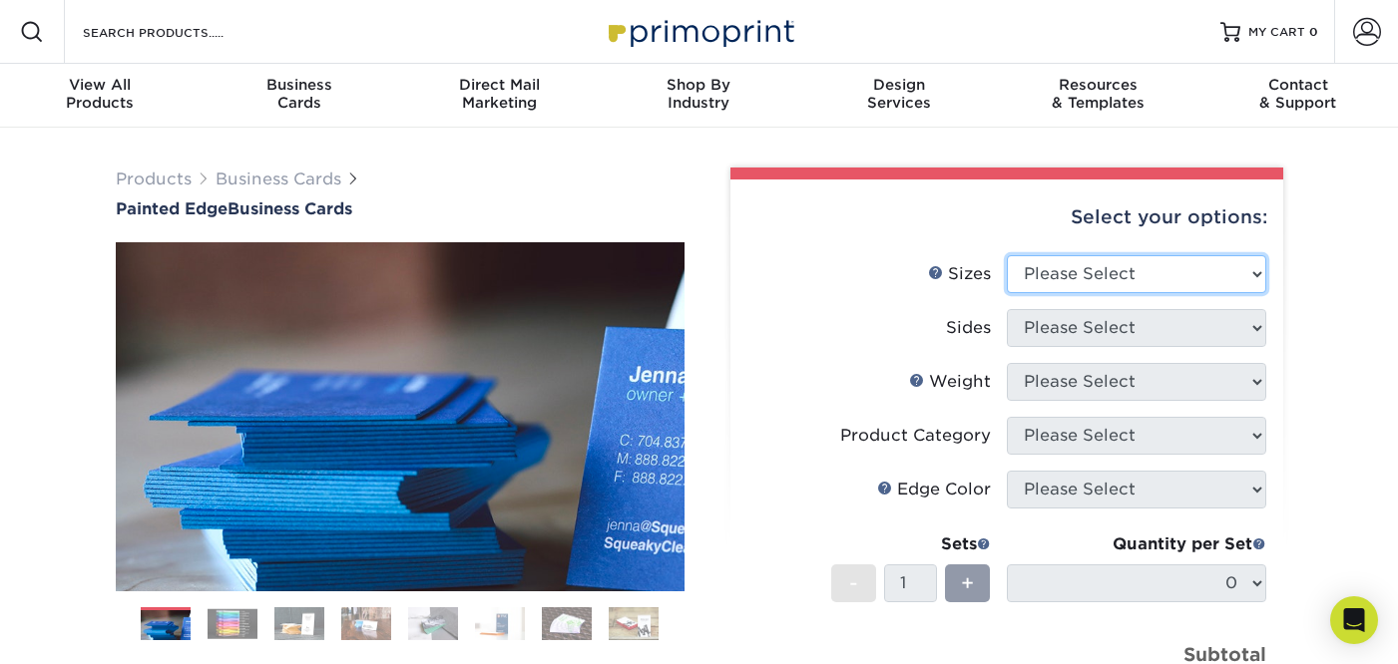
click at [1070, 272] on select "Please Select 2" x 3.5" - Standard 2.125" x 3.375" - European 2.5" x 2.5" - Squ…" at bounding box center [1136, 274] width 259 height 38
select select "2.00x3.50"
click at [1007, 255] on select "Please Select 2" x 3.5" - Standard 2.125" x 3.375" - European 2.5" x 2.5" - Squ…" at bounding box center [1136, 274] width 259 height 38
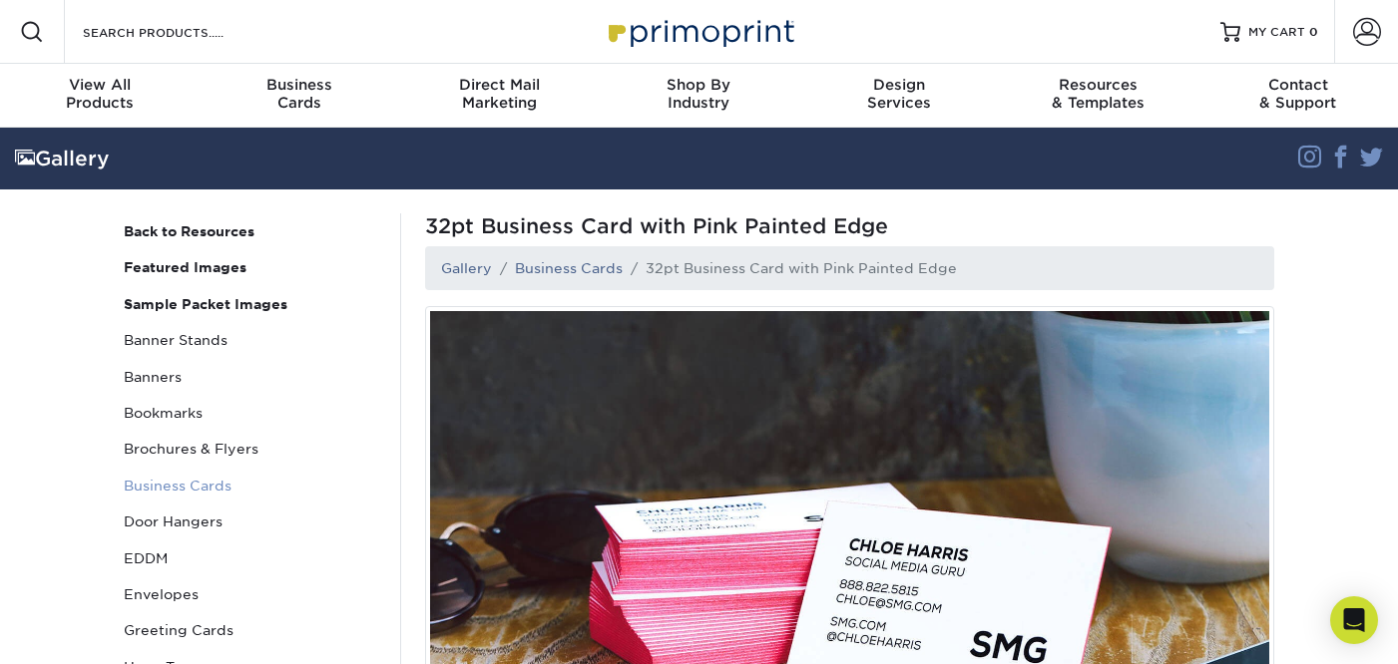
click at [174, 491] on link "Business Cards" at bounding box center [250, 486] width 269 height 36
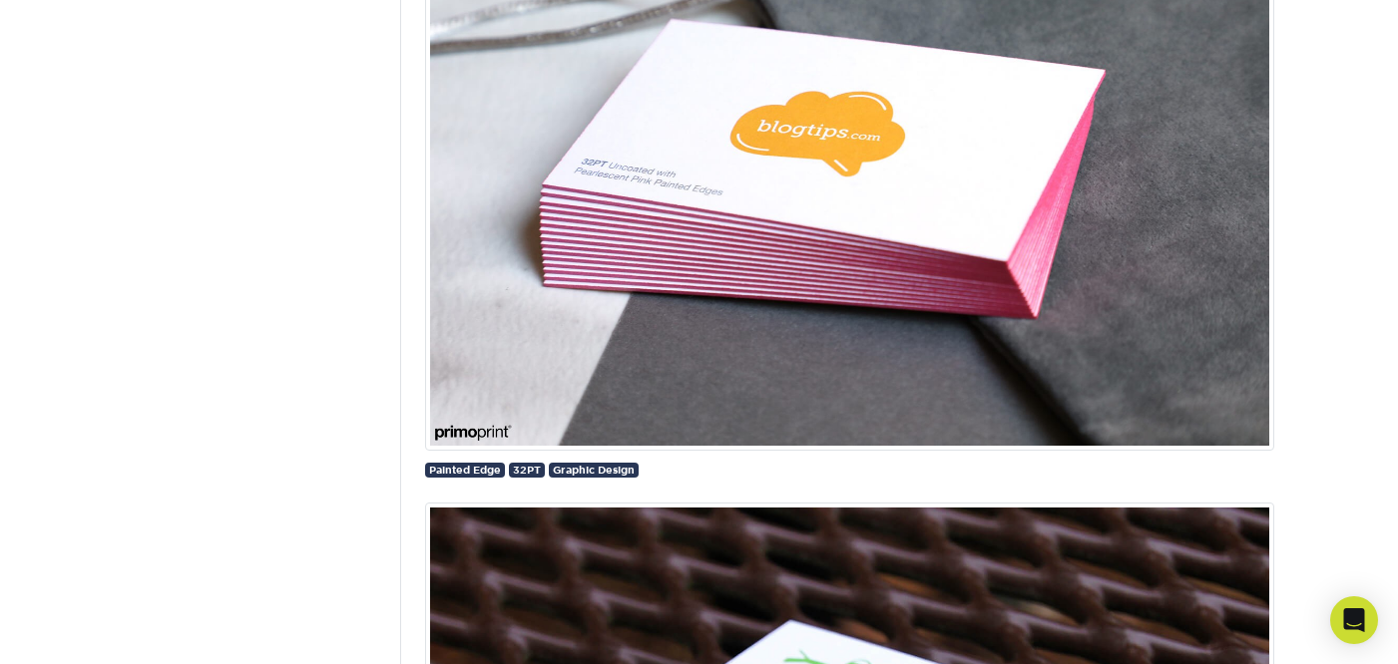
scroll to position [27871, 0]
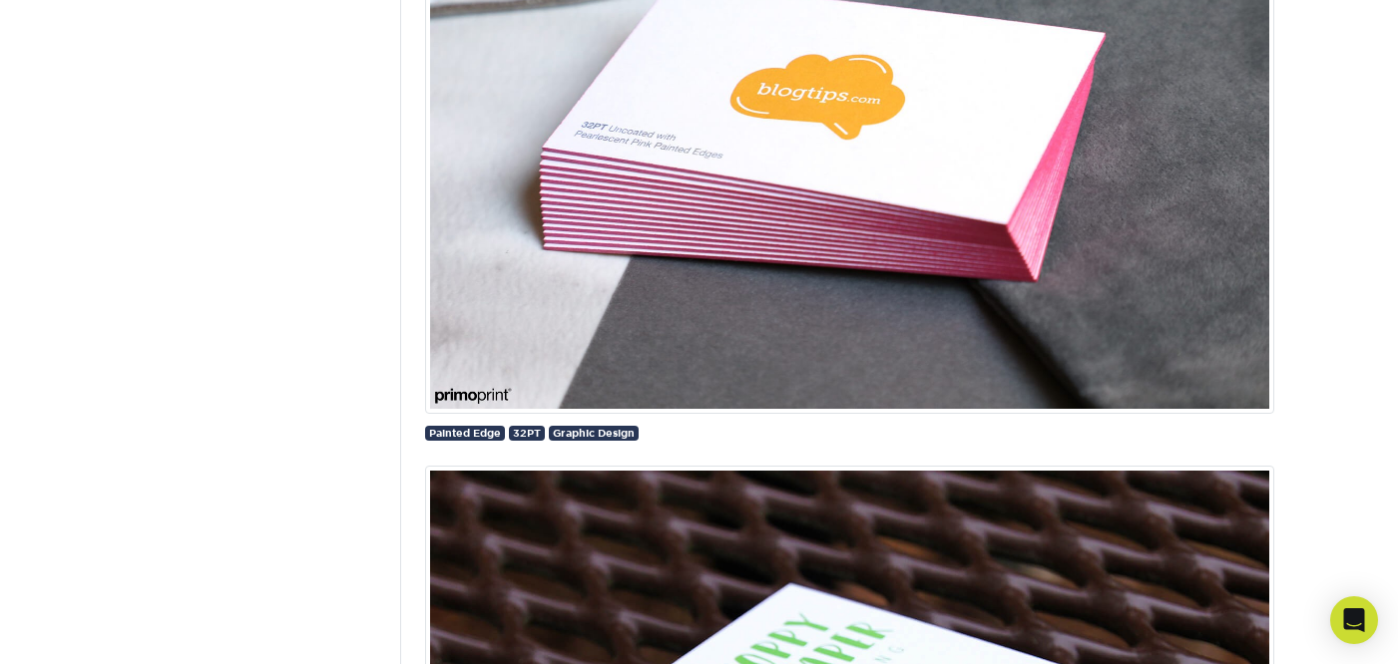
drag, startPoint x: 1405, startPoint y: 15, endPoint x: 1375, endPoint y: 430, distance: 416.1
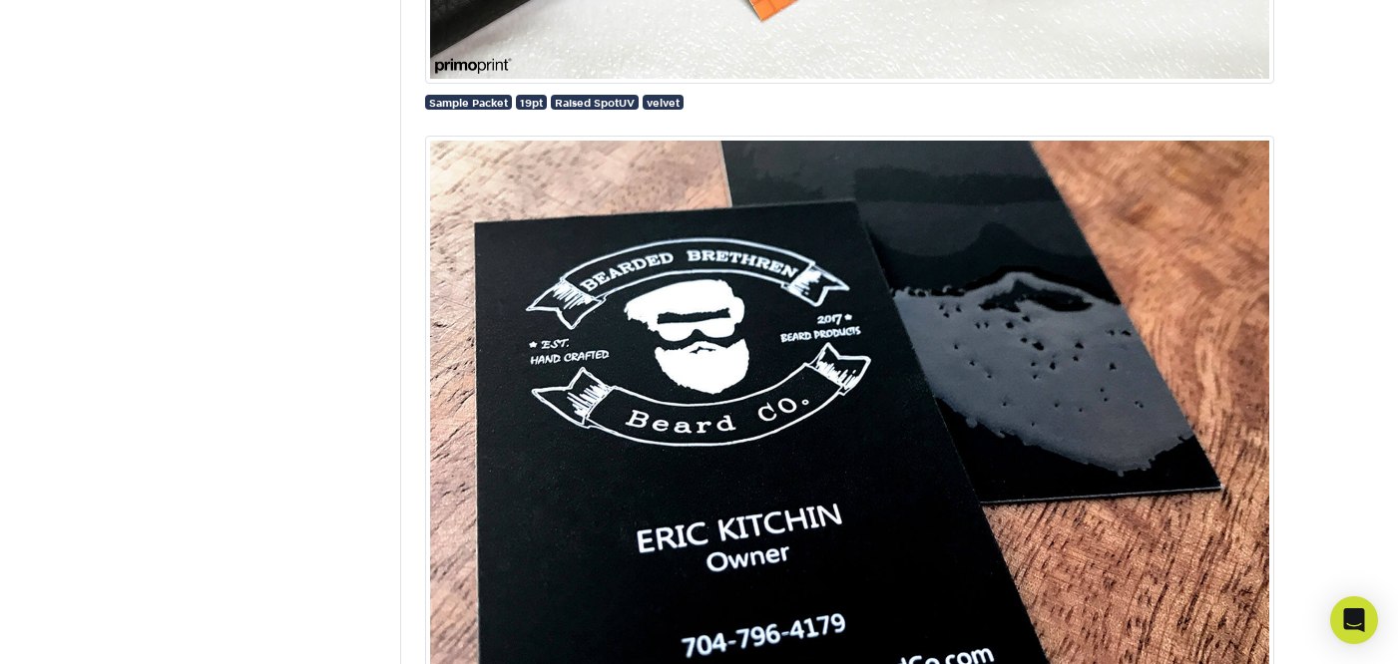
scroll to position [0, 0]
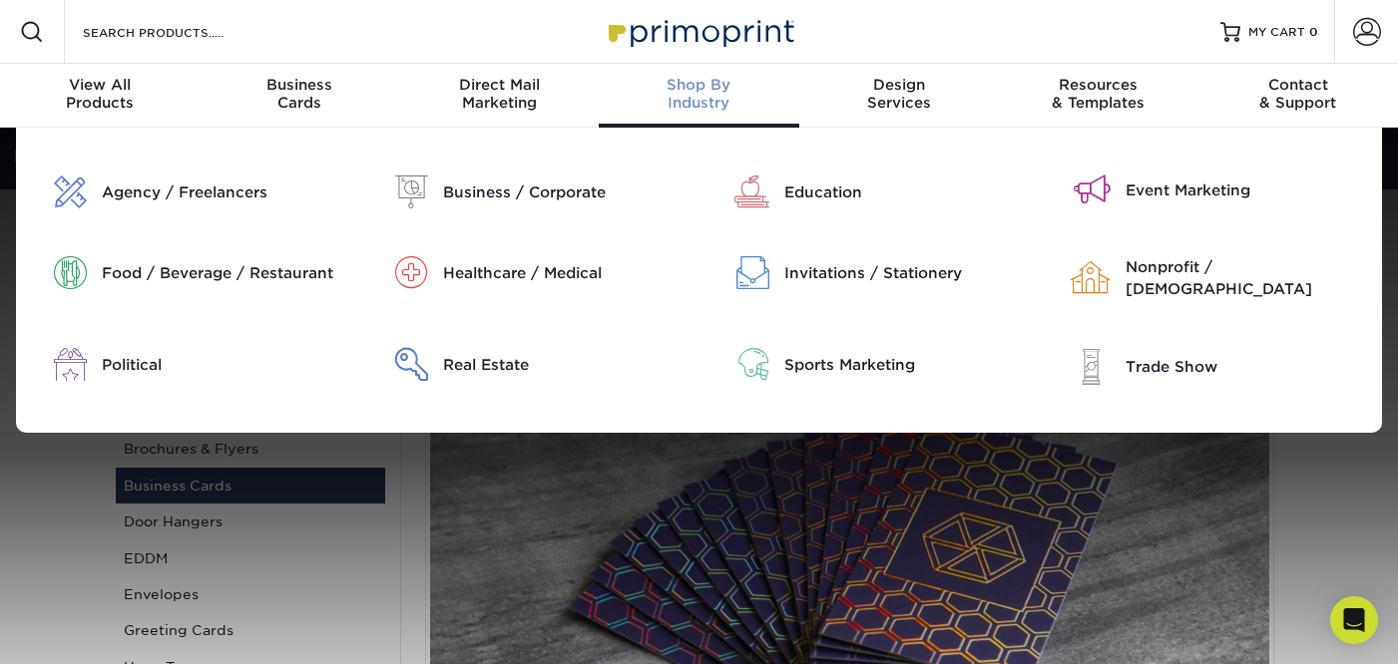
click at [710, 100] on div "Shop By Industry" at bounding box center [699, 94] width 200 height 36
click at [251, 195] on div "Agency / Freelancers" at bounding box center [222, 193] width 241 height 22
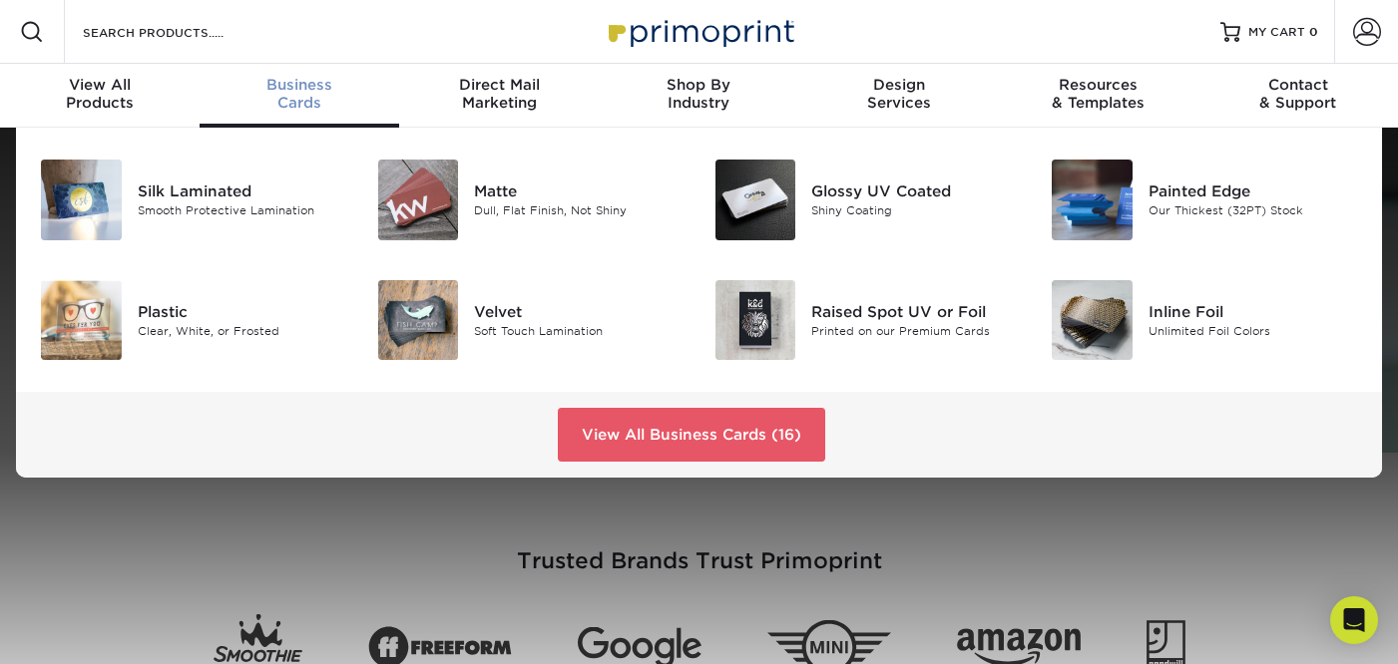
click at [311, 86] on span "Business" at bounding box center [300, 85] width 200 height 18
